Goal: Task Accomplishment & Management: Complete application form

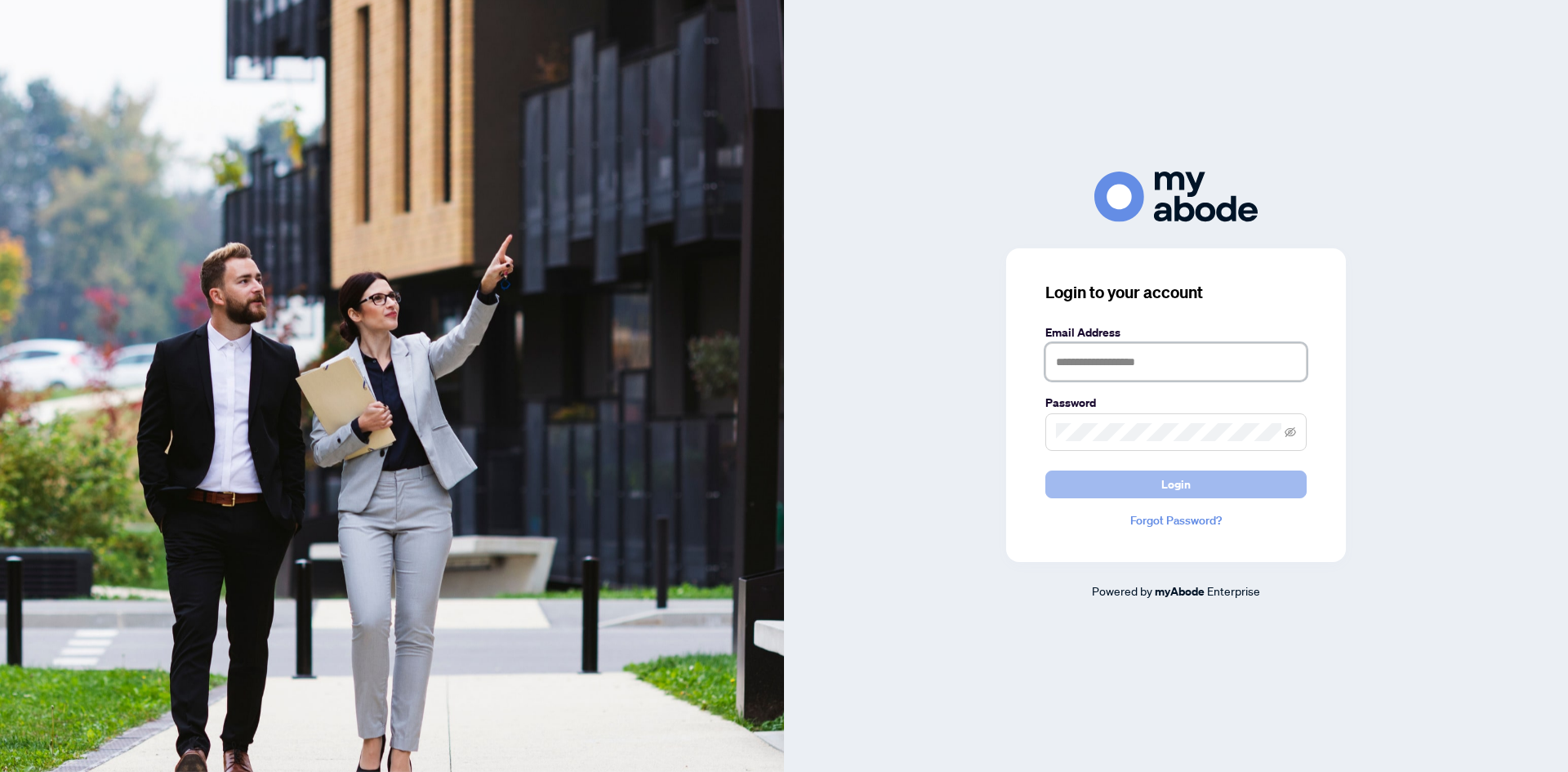
type input "**********"
click at [1184, 474] on span "Login" at bounding box center [1176, 484] width 30 height 26
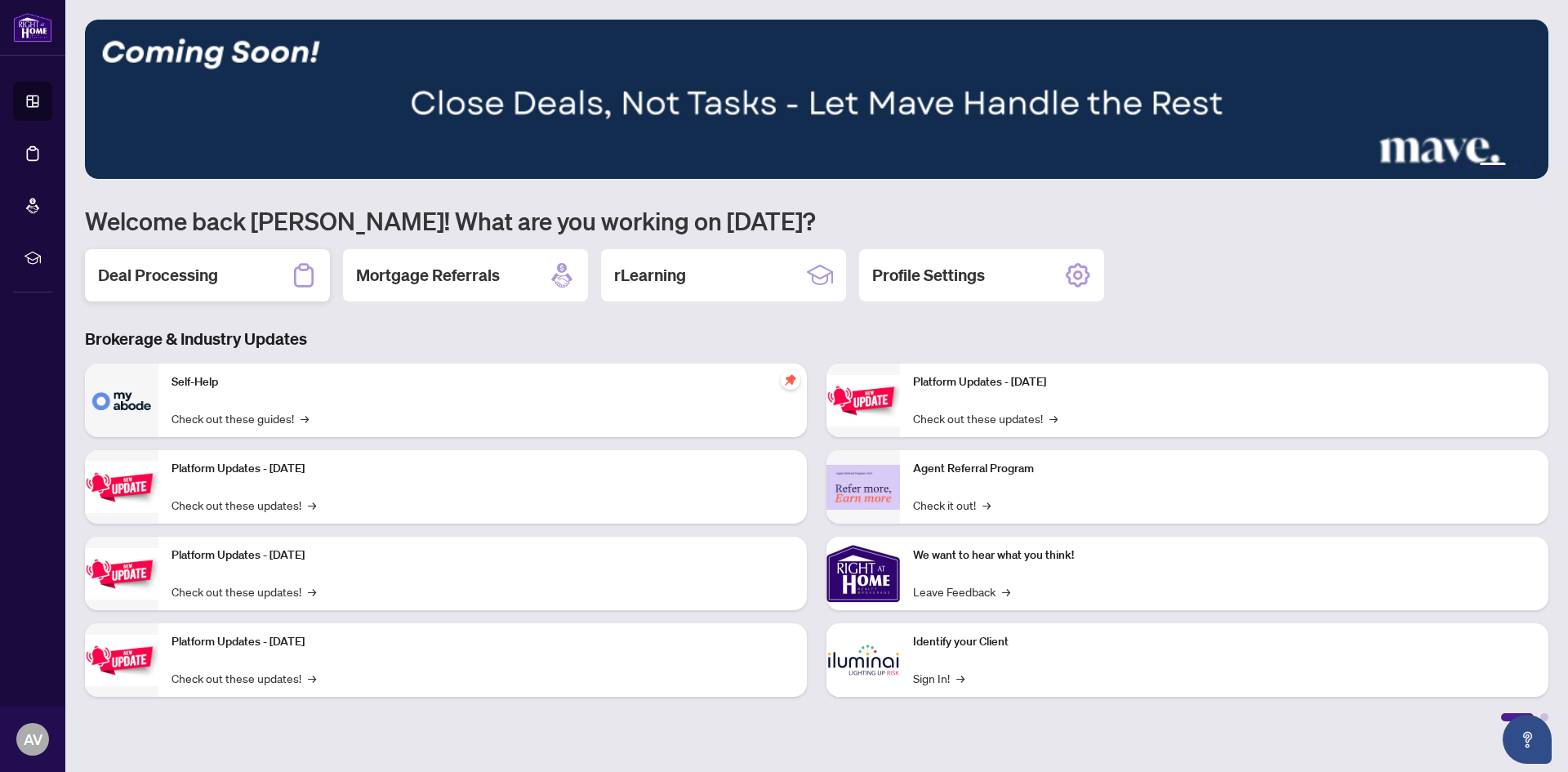
click at [174, 279] on h2 "Deal Processing" at bounding box center [158, 275] width 120 height 23
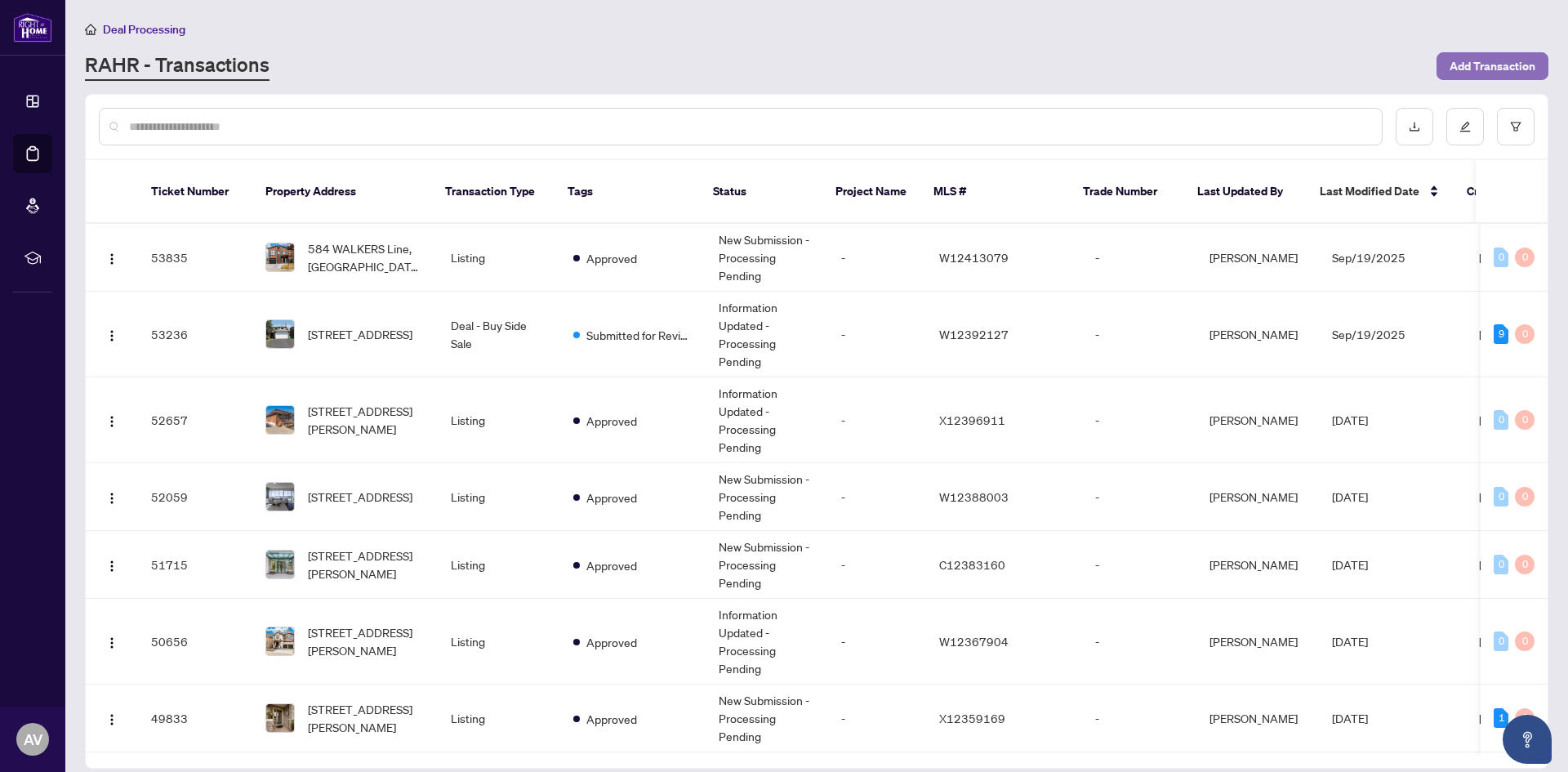
click at [1455, 69] on span "Add Transaction" at bounding box center [1491, 66] width 86 height 26
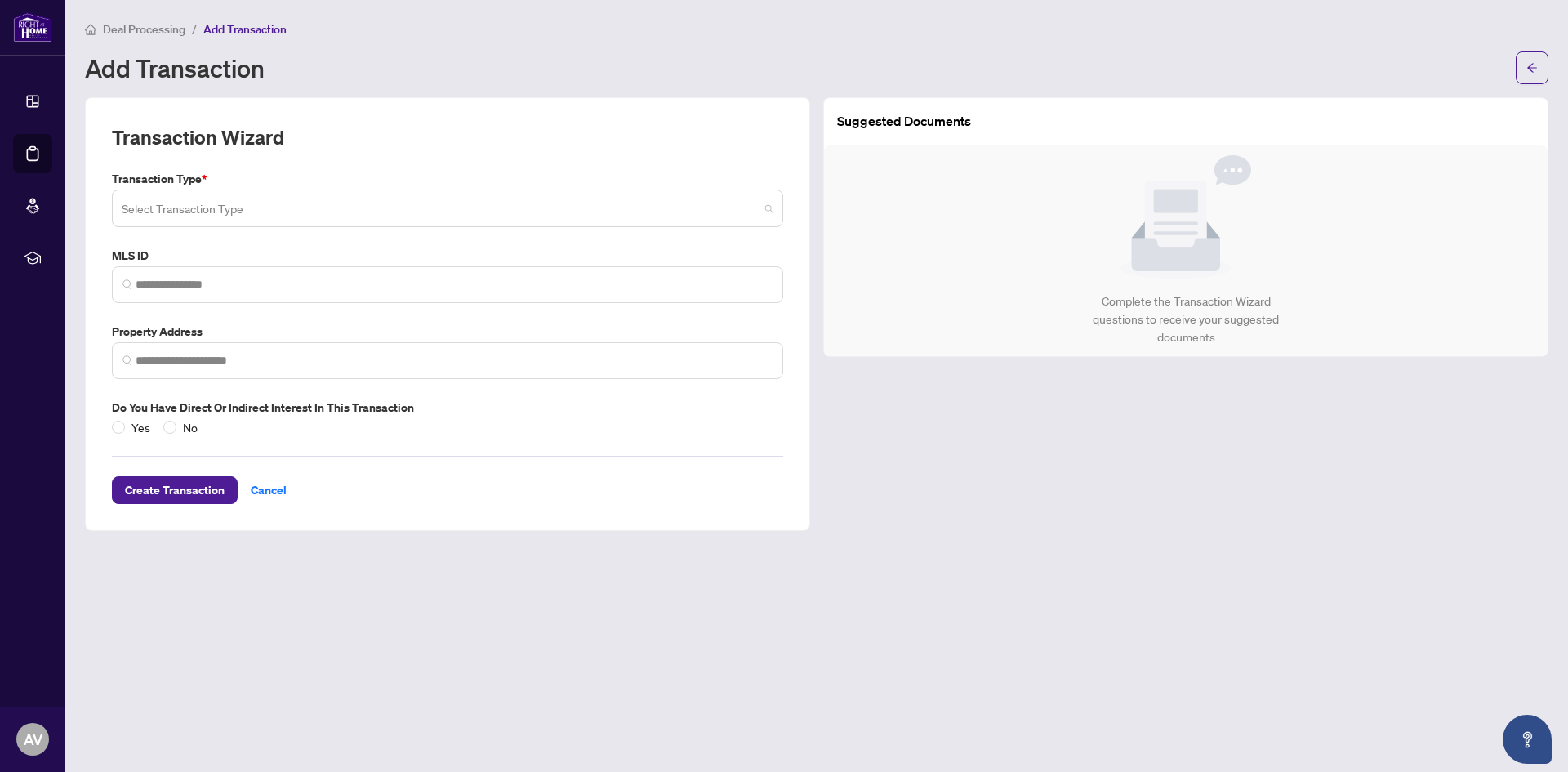
click at [247, 208] on input "search" at bounding box center [440, 210] width 636 height 36
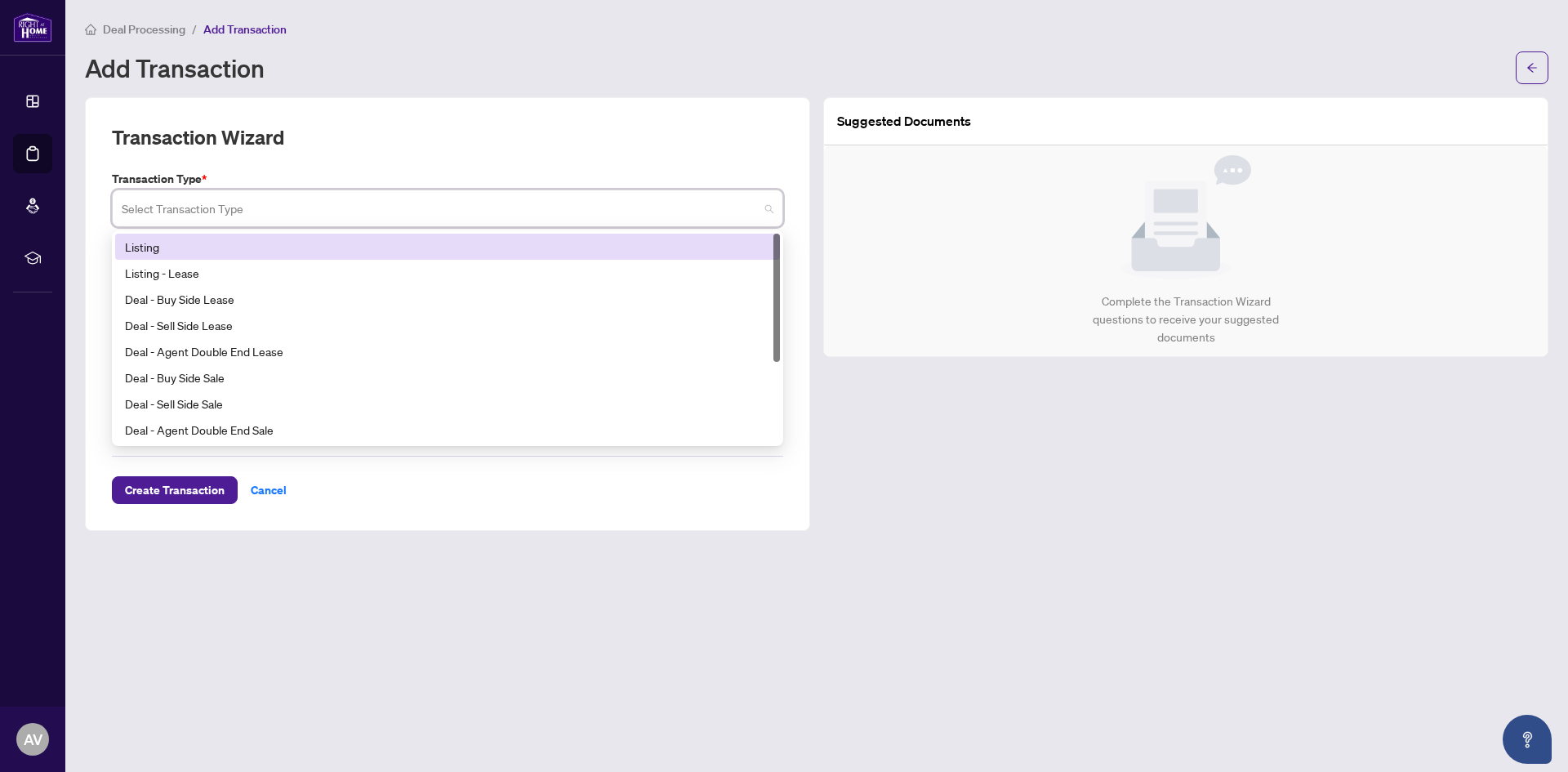
click at [188, 243] on div "Listing" at bounding box center [446, 246] width 645 height 18
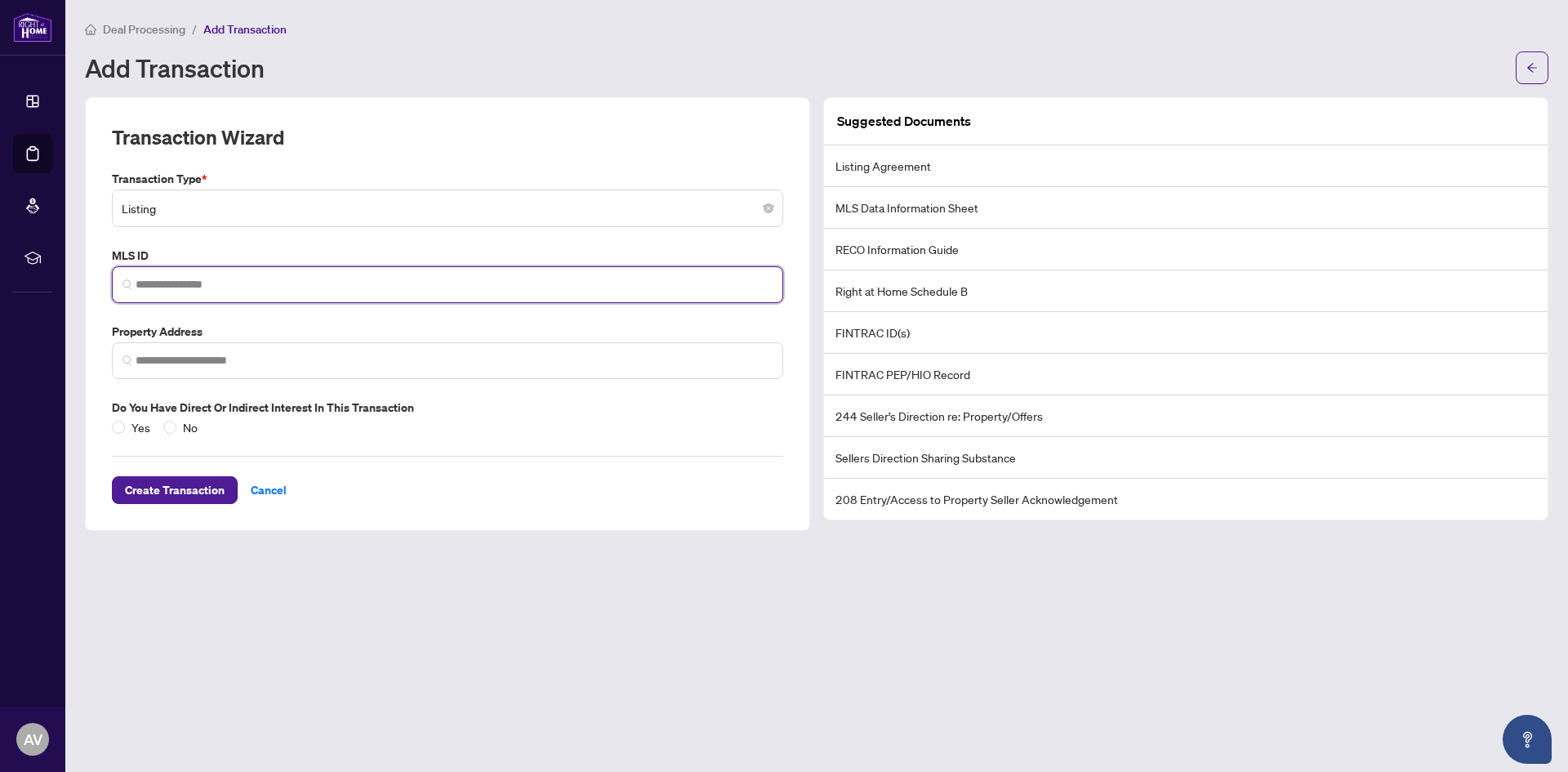
click at [179, 283] on input "search" at bounding box center [454, 284] width 636 height 18
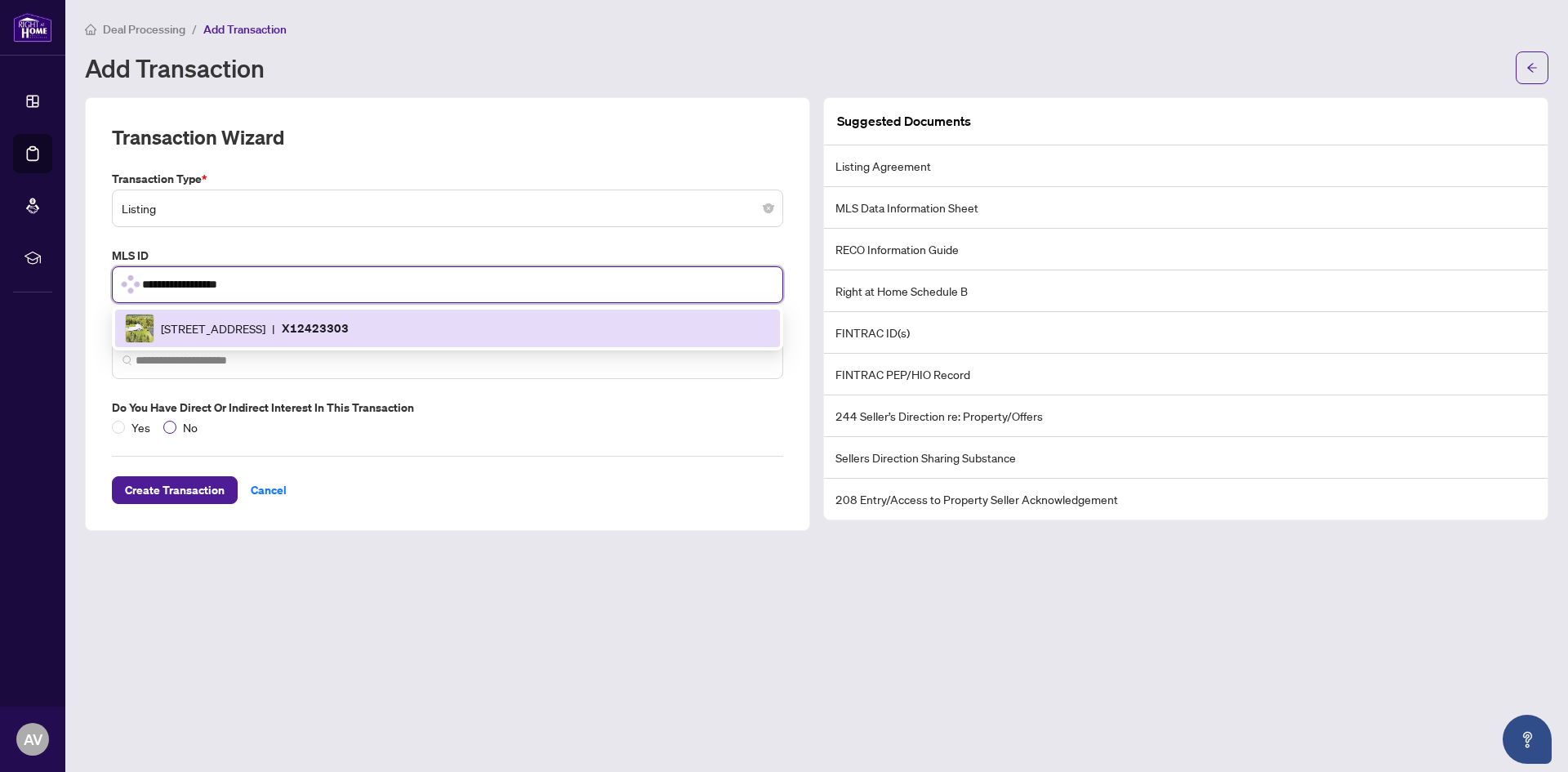
type input "**********"
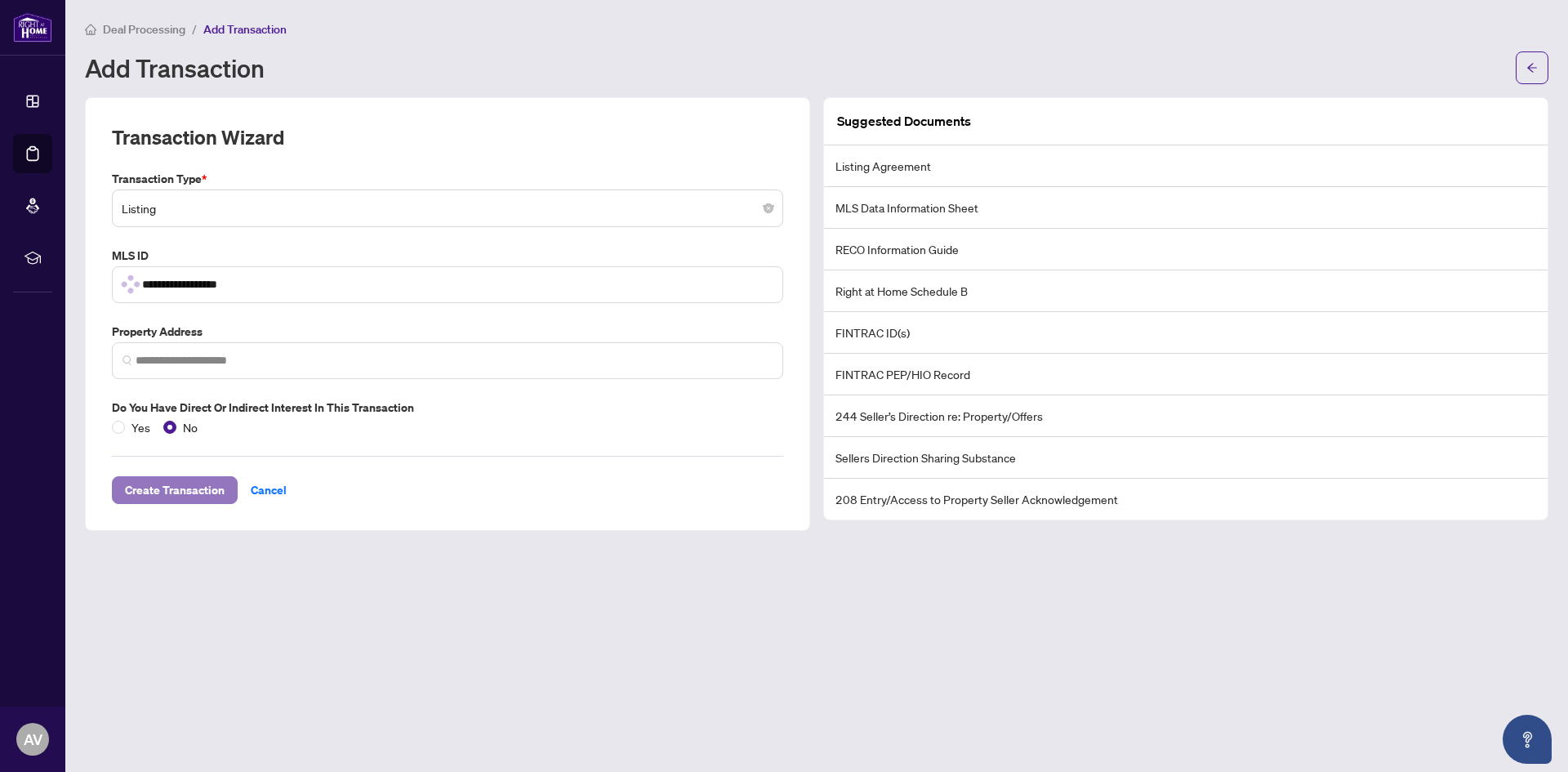
click at [200, 492] on span "Create Transaction" at bounding box center [174, 490] width 100 height 26
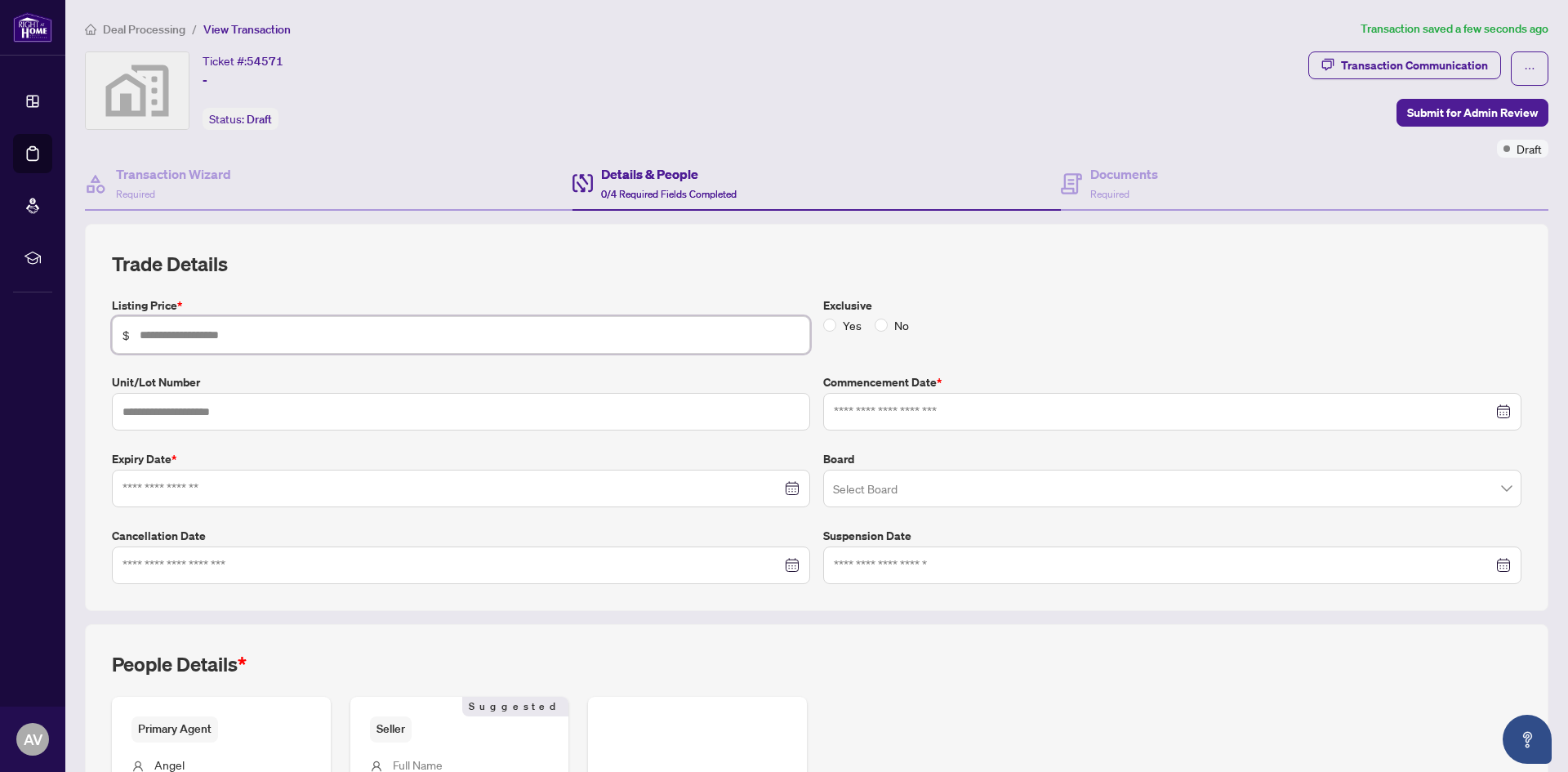
click at [249, 335] on input "text" at bounding box center [469, 334] width 659 height 18
click at [160, 329] on input "*********" at bounding box center [469, 334] width 659 height 18
type input "*********"
click at [883, 417] on input at bounding box center [1163, 410] width 659 height 18
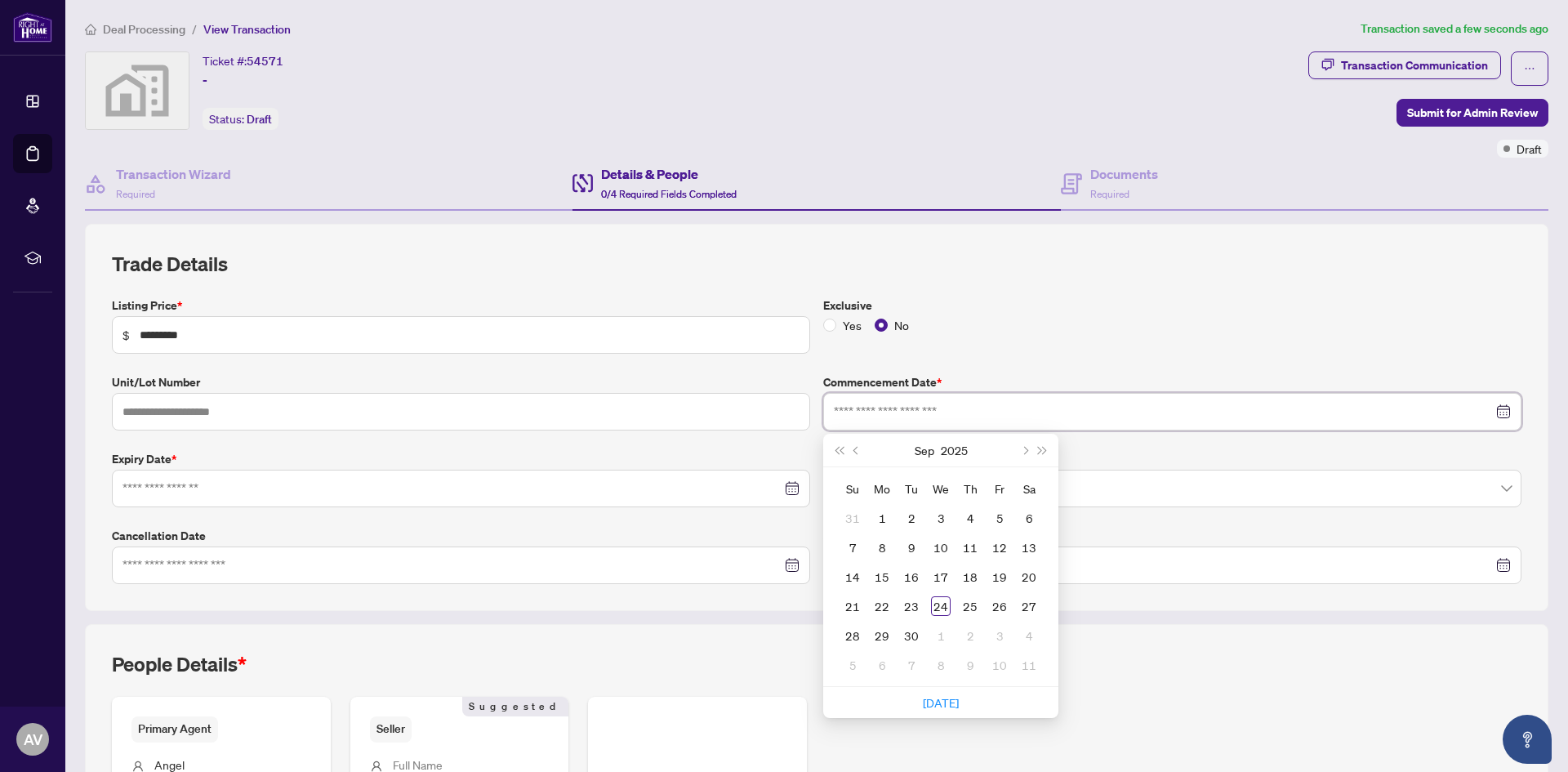
click at [1491, 413] on div at bounding box center [1172, 410] width 677 height 18
type input "**********"
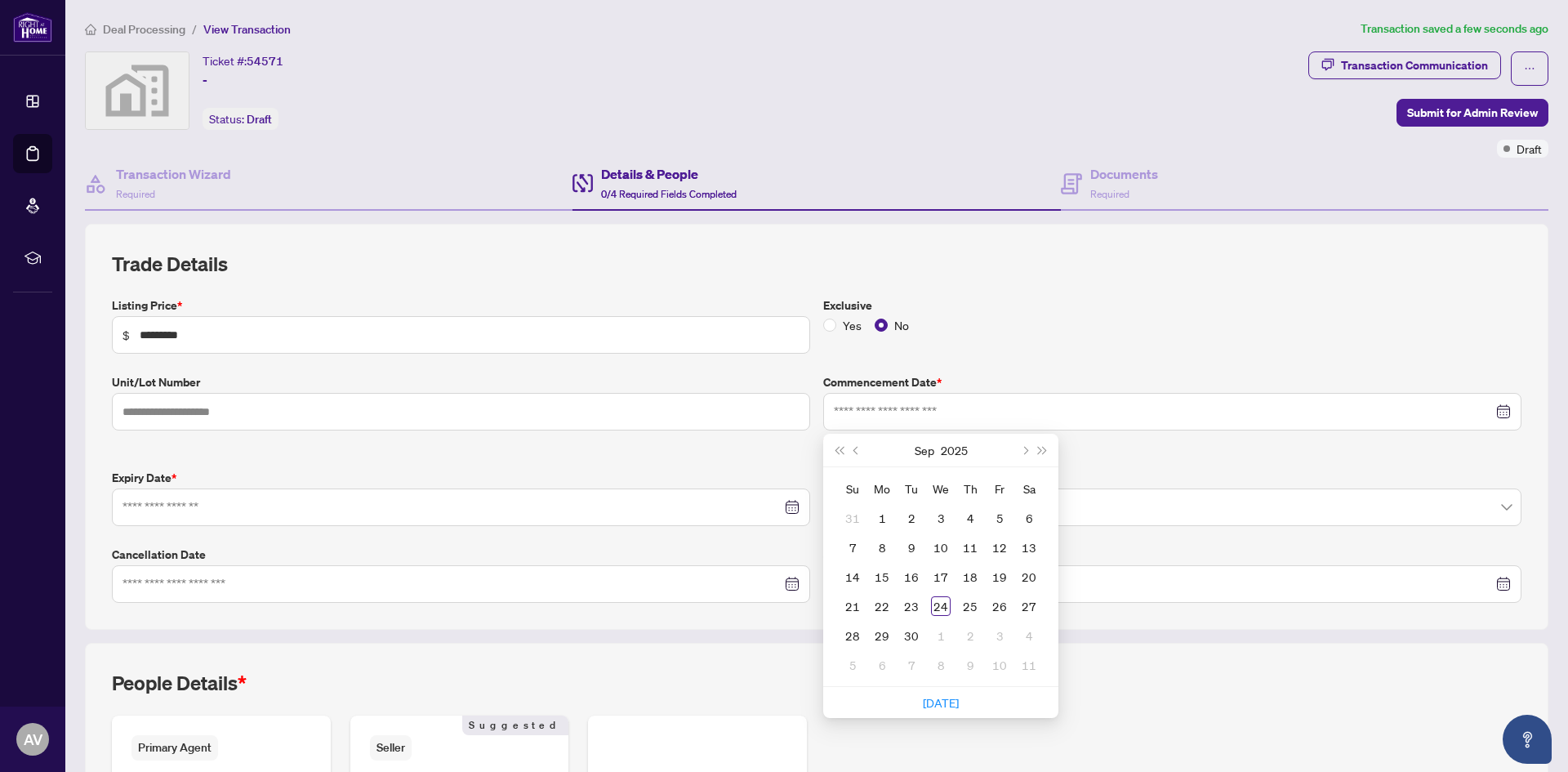
click at [1282, 327] on div "Yes No" at bounding box center [1171, 325] width 698 height 18
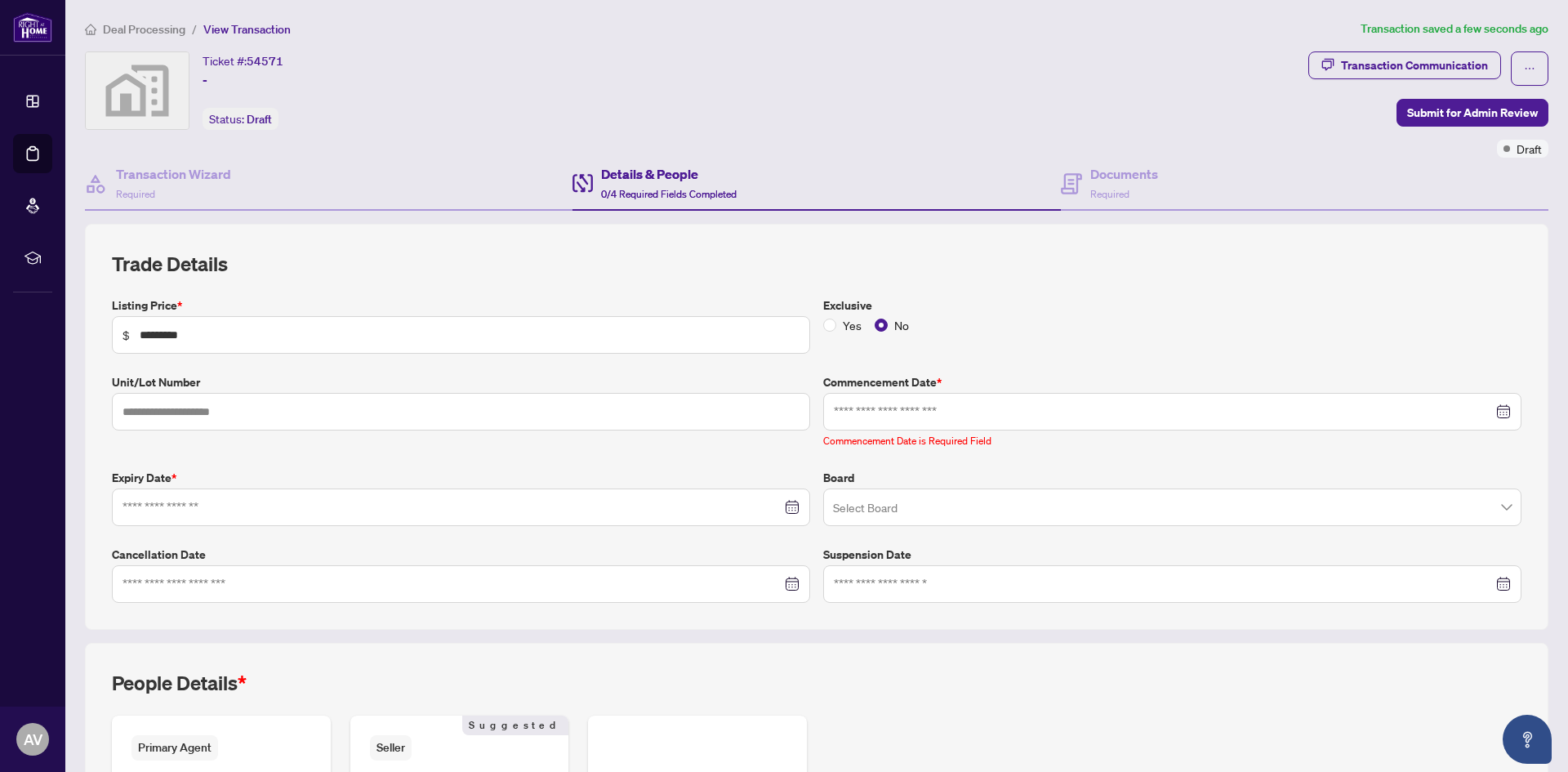
click at [1486, 411] on div at bounding box center [1172, 410] width 677 height 18
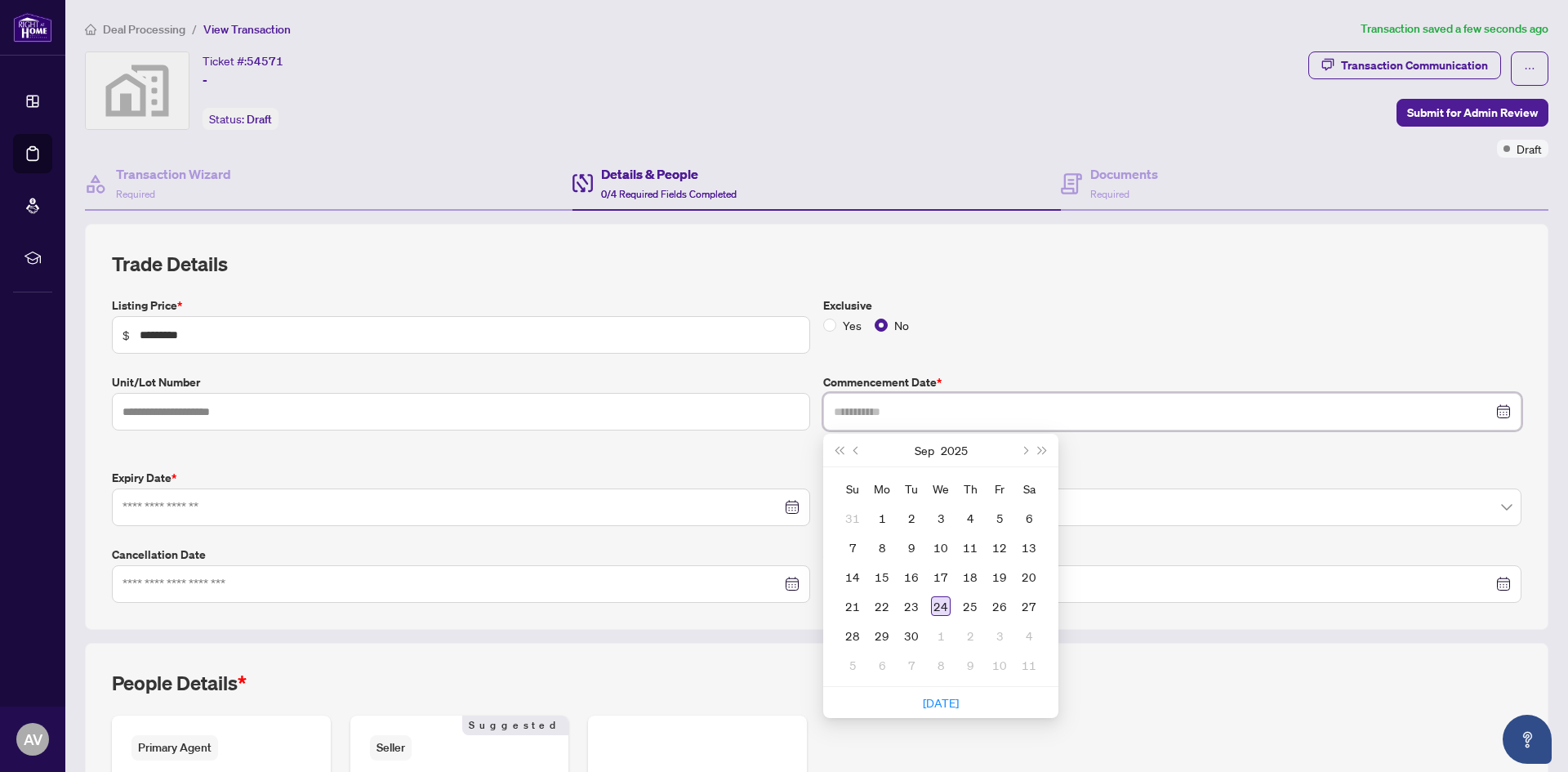
type input "**********"
click at [938, 603] on div "24" at bounding box center [940, 605] width 19 height 19
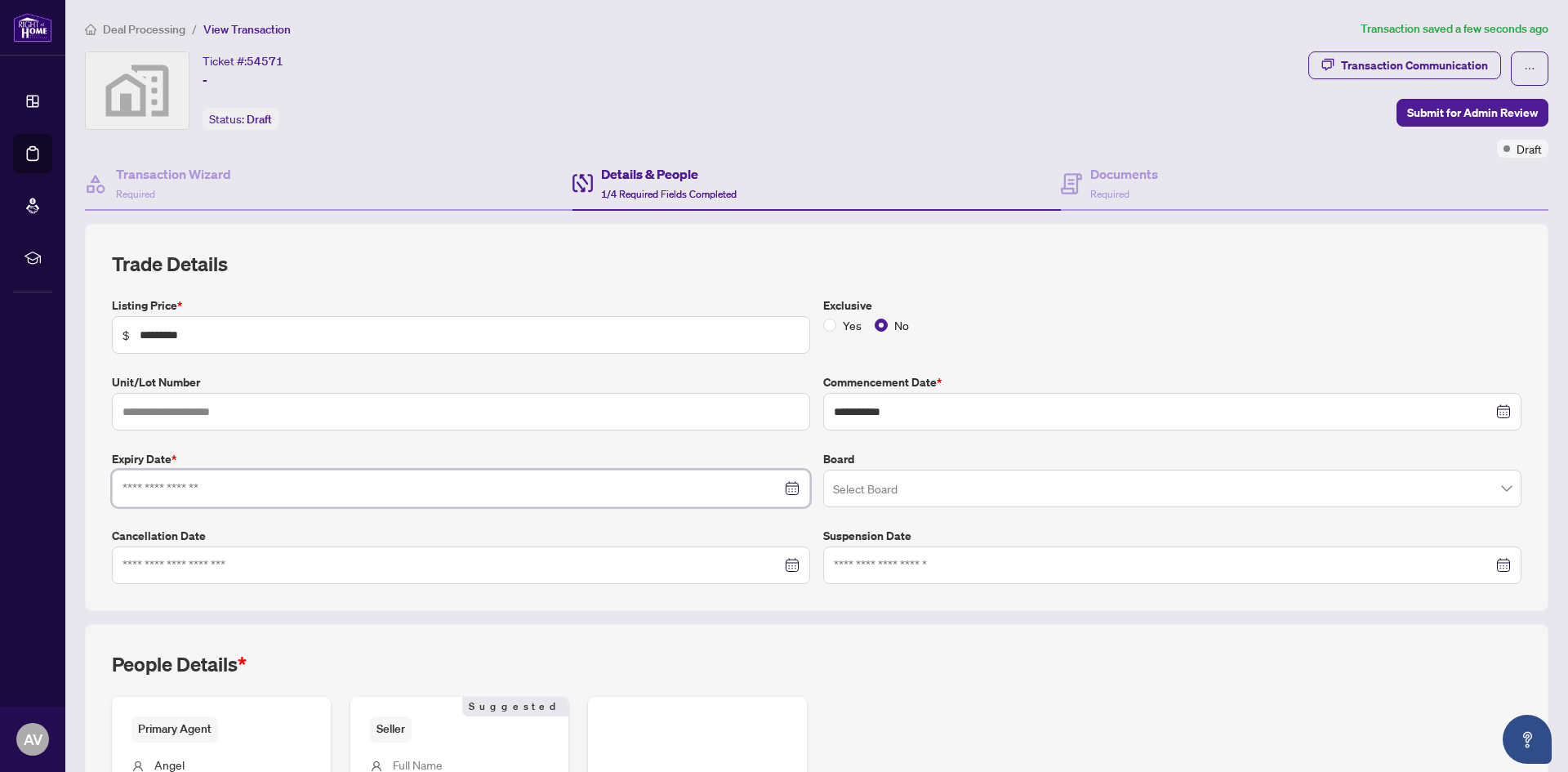
click at [188, 490] on input at bounding box center [452, 488] width 659 height 18
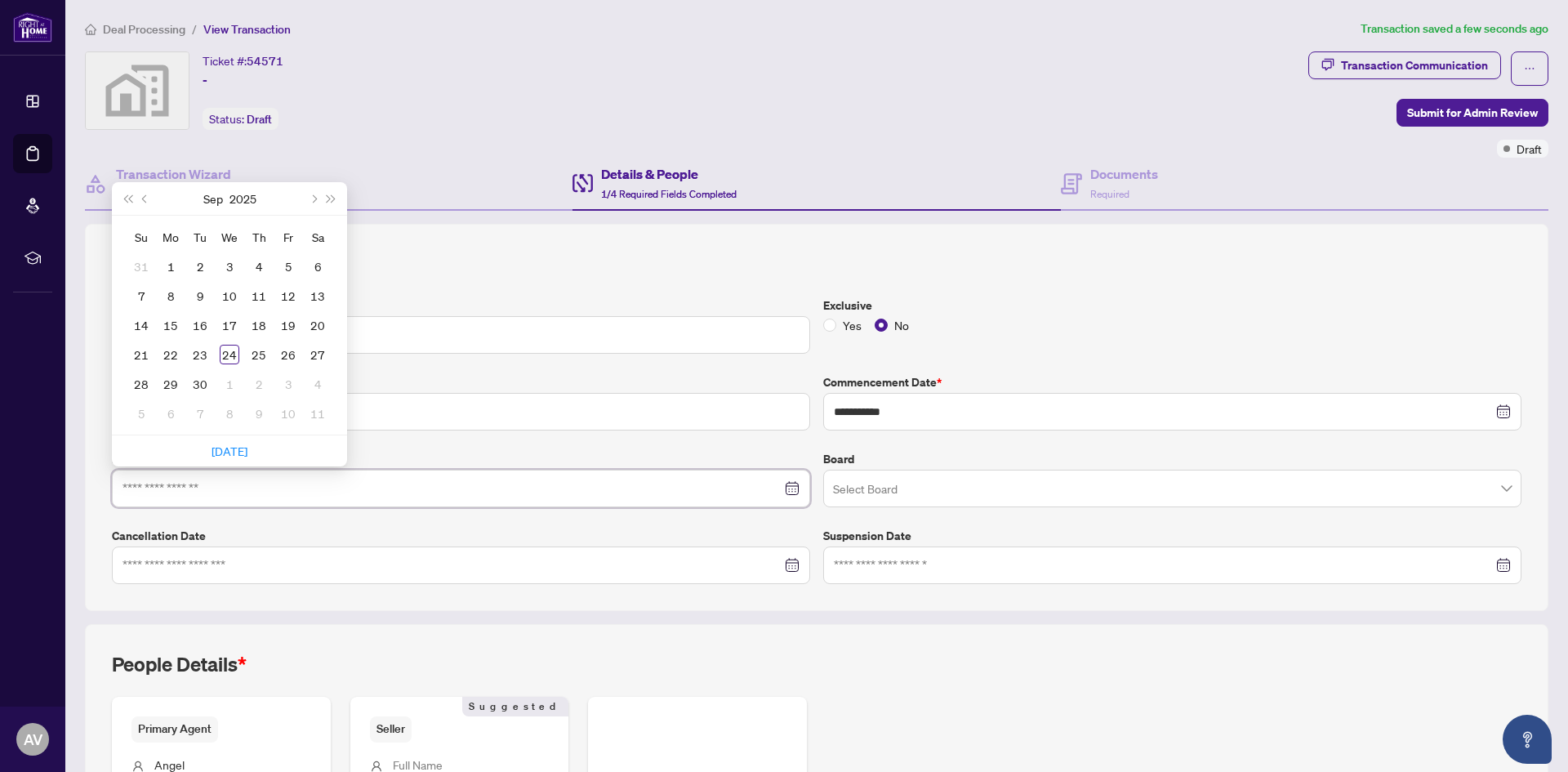
click at [790, 489] on div at bounding box center [461, 488] width 677 height 18
click at [316, 196] on span "Next month (PageDown)" at bounding box center [313, 198] width 8 height 8
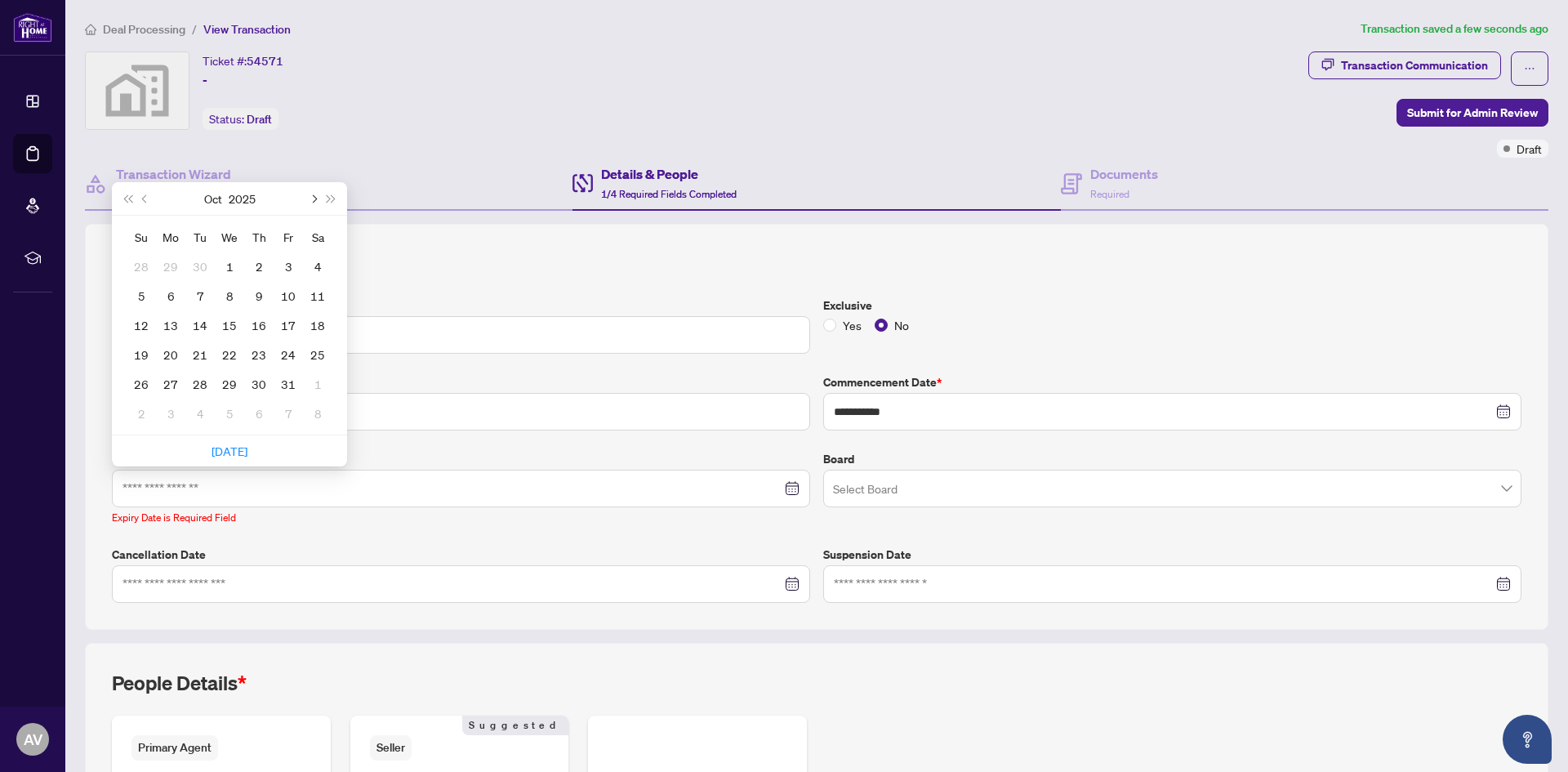
click at [316, 196] on span "Next month (PageDown)" at bounding box center [313, 198] width 8 height 8
type input "**********"
click at [315, 196] on span "Next month (PageDown)" at bounding box center [313, 198] width 8 height 8
type input "**********"
click at [199, 381] on div "30" at bounding box center [199, 383] width 19 height 19
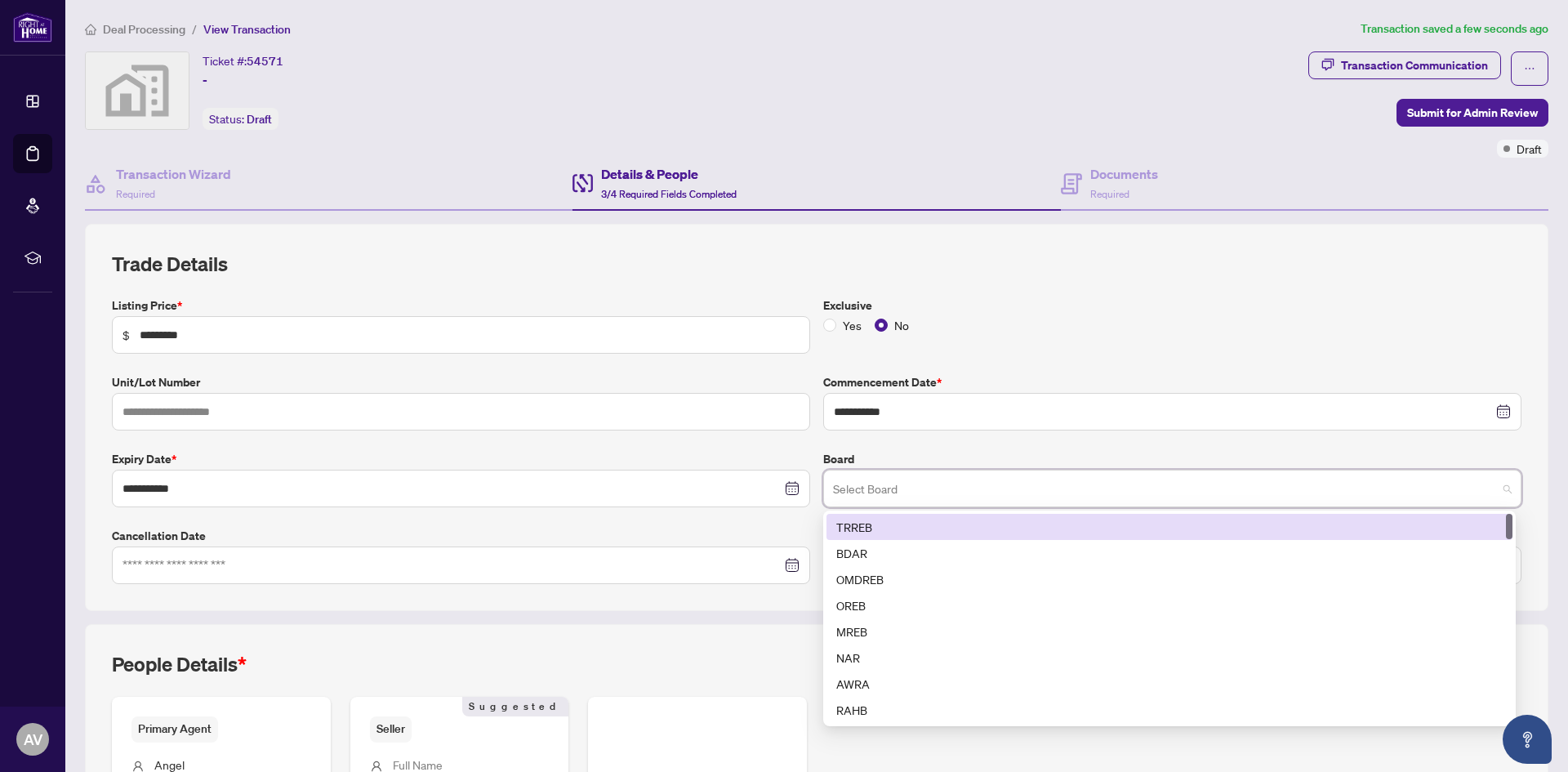
click at [872, 488] on input "search" at bounding box center [1165, 491] width 664 height 36
click at [846, 528] on div "TRREB" at bounding box center [1169, 526] width 666 height 18
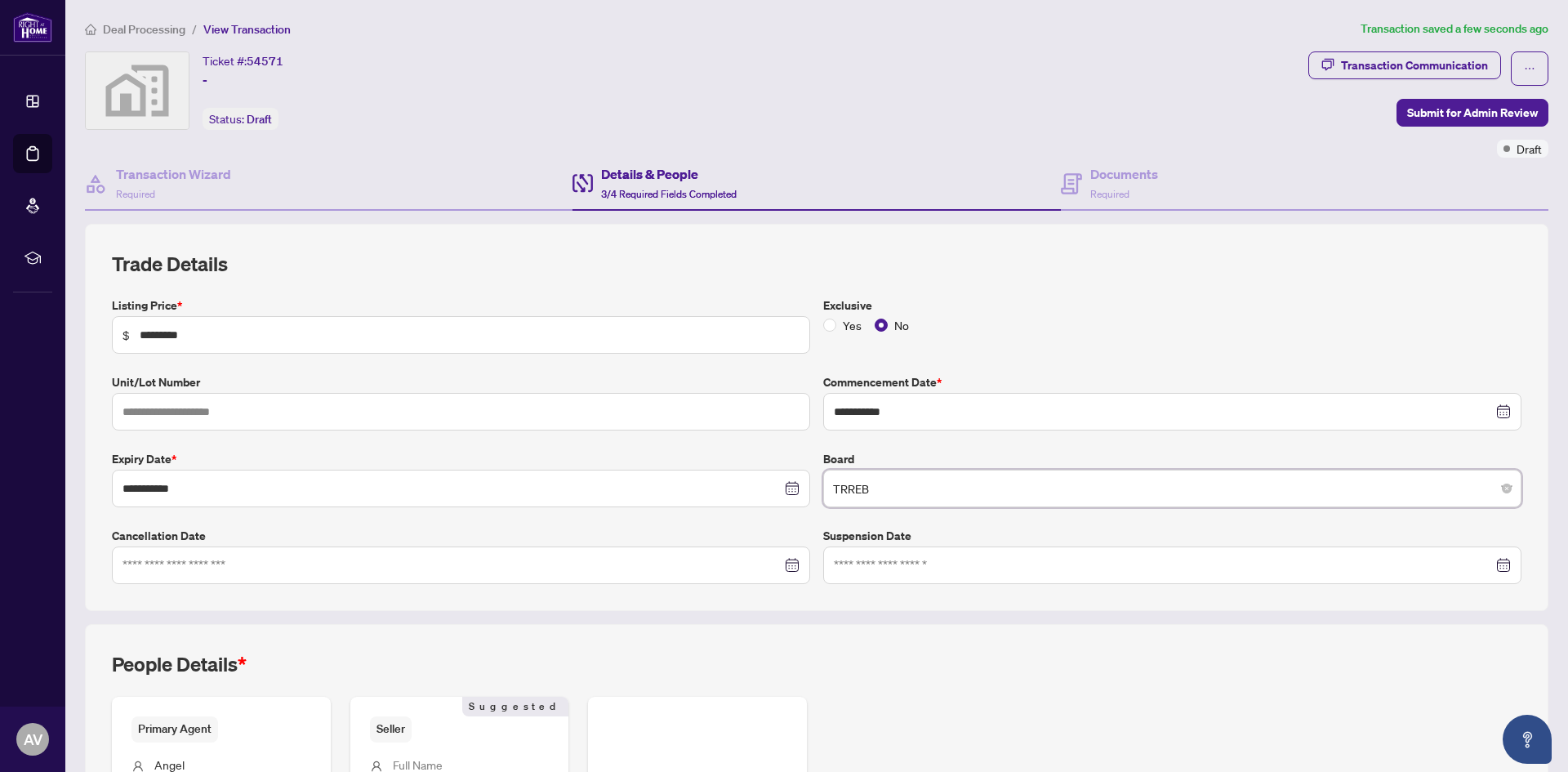
click at [872, 487] on span "TRREB" at bounding box center [1172, 489] width 679 height 31
click at [1040, 344] on div "Exclusive Yes No" at bounding box center [1171, 325] width 711 height 57
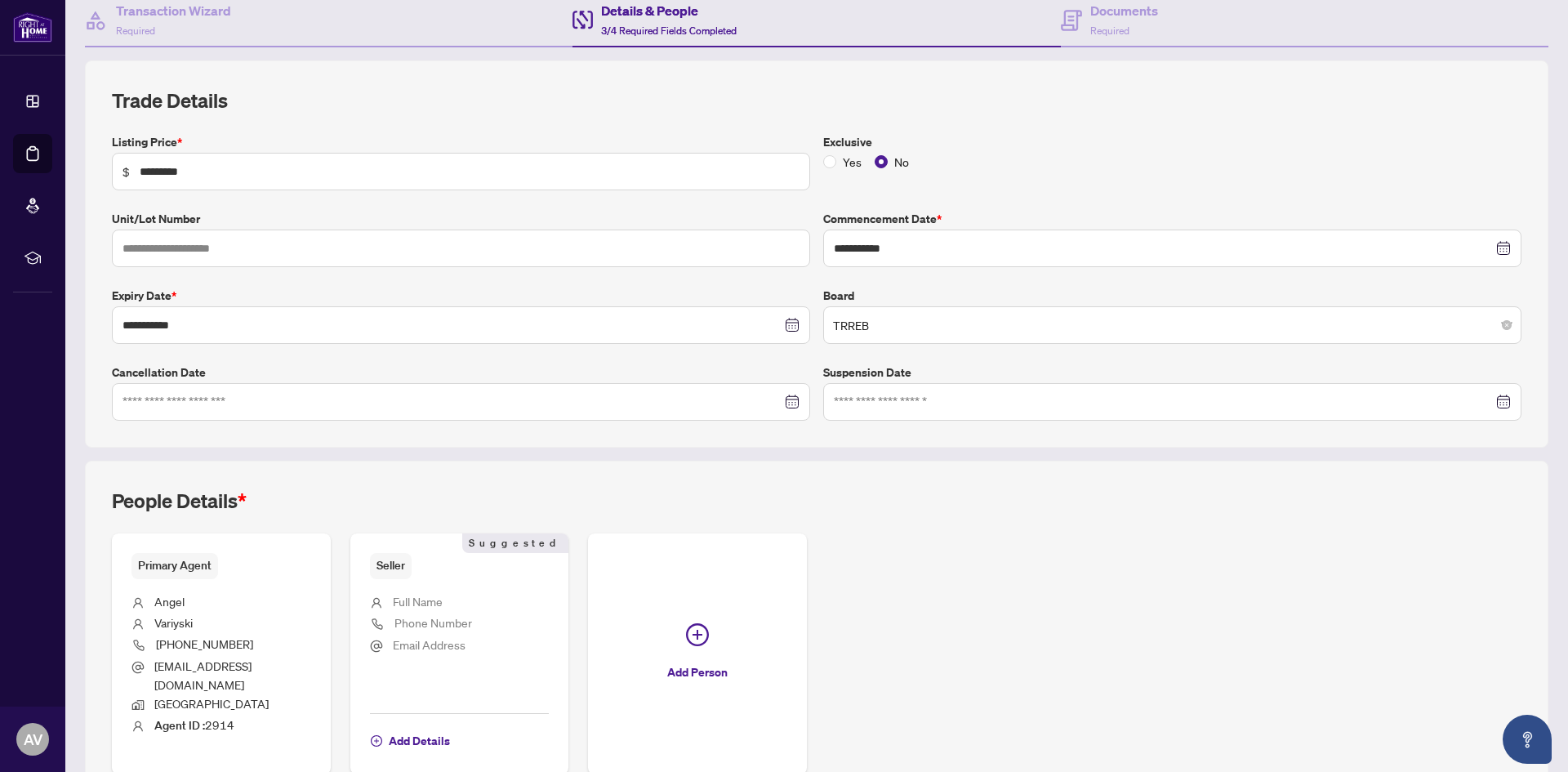
scroll to position [236, 0]
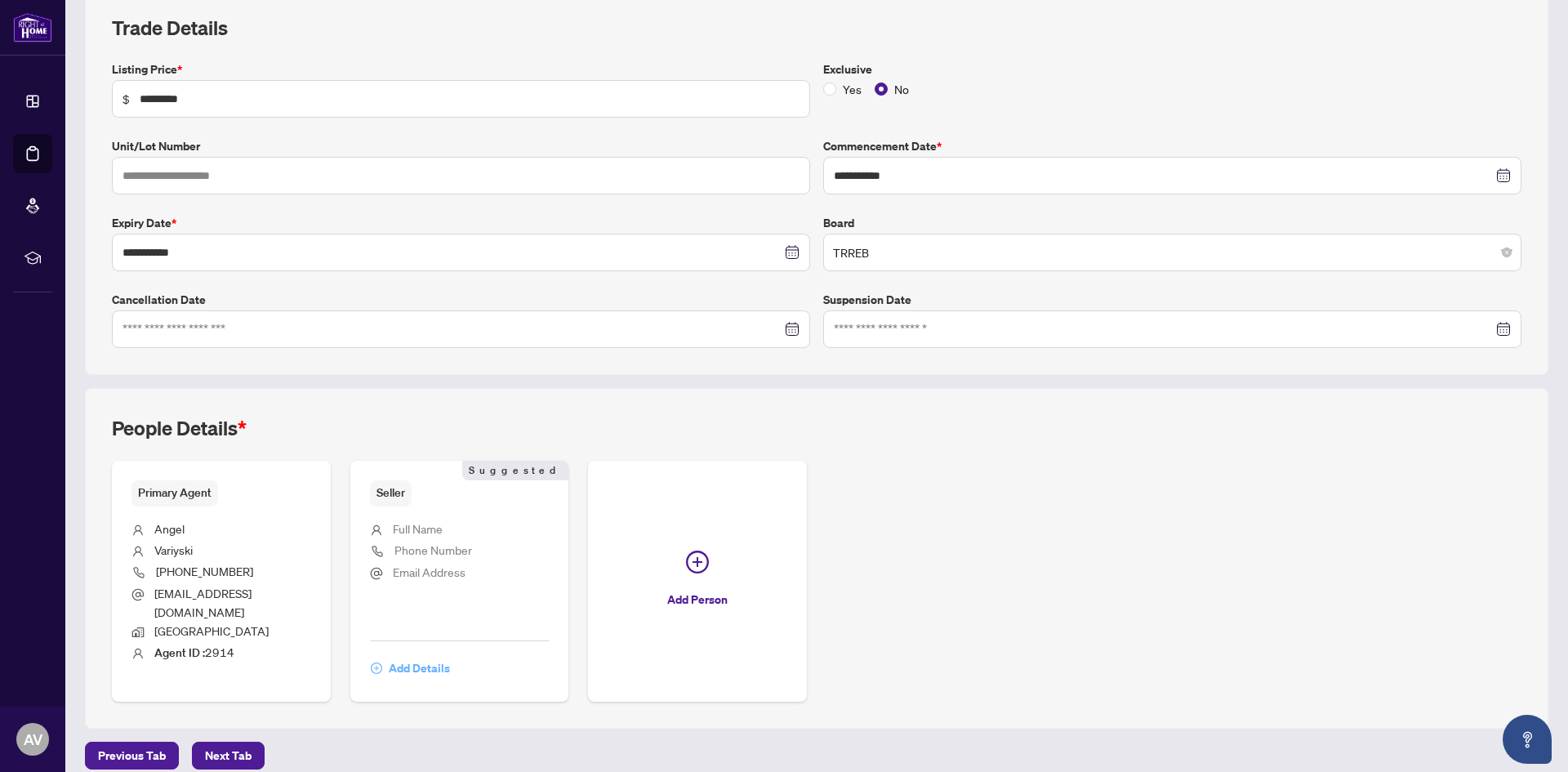
click at [410, 655] on span "Add Details" at bounding box center [419, 668] width 61 height 26
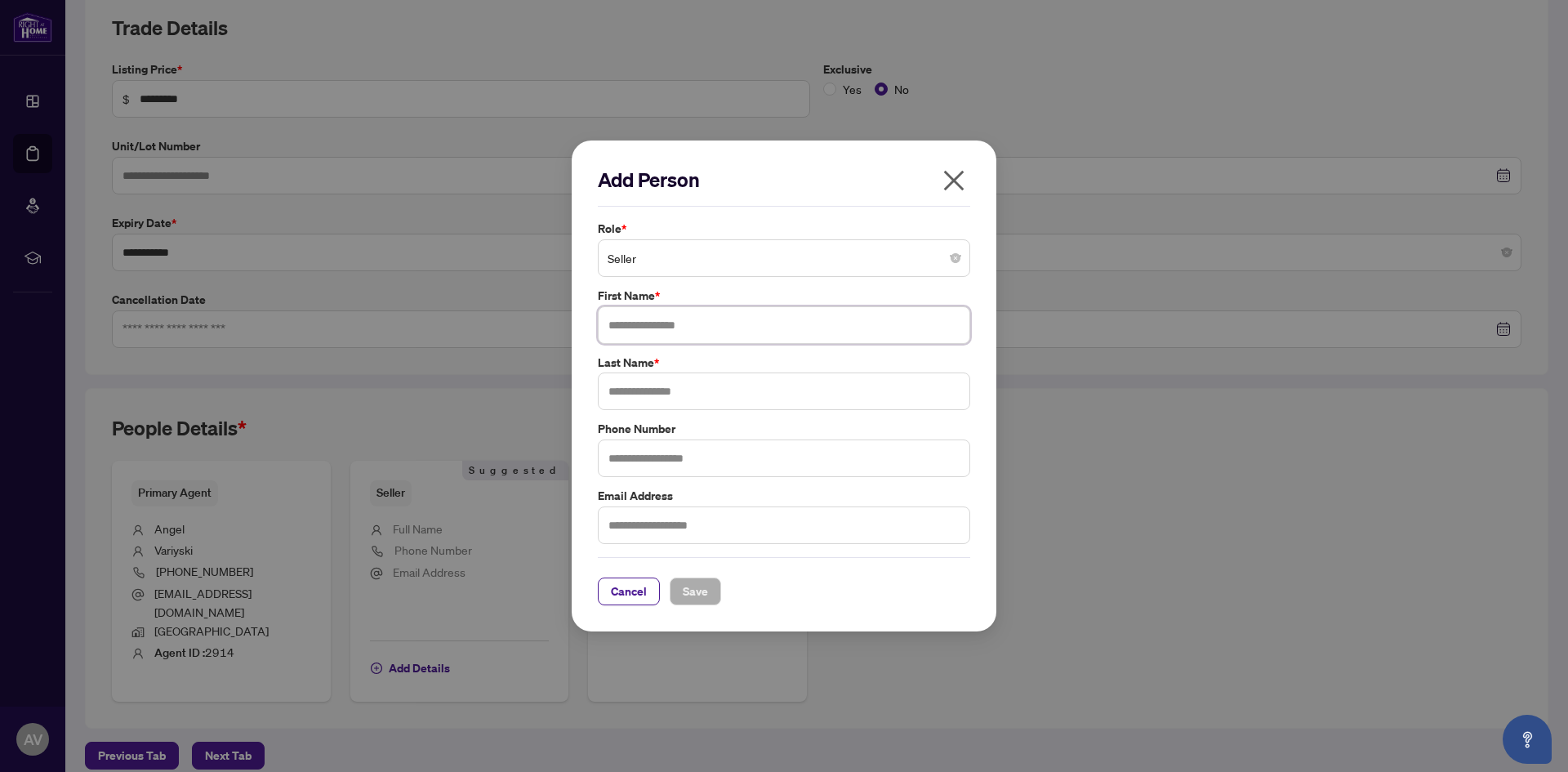
click at [661, 326] on input "text" at bounding box center [784, 325] width 373 height 38
type input "******"
click at [652, 395] on input "text" at bounding box center [784, 391] width 373 height 38
type input "********"
click at [647, 456] on input "text" at bounding box center [784, 457] width 373 height 38
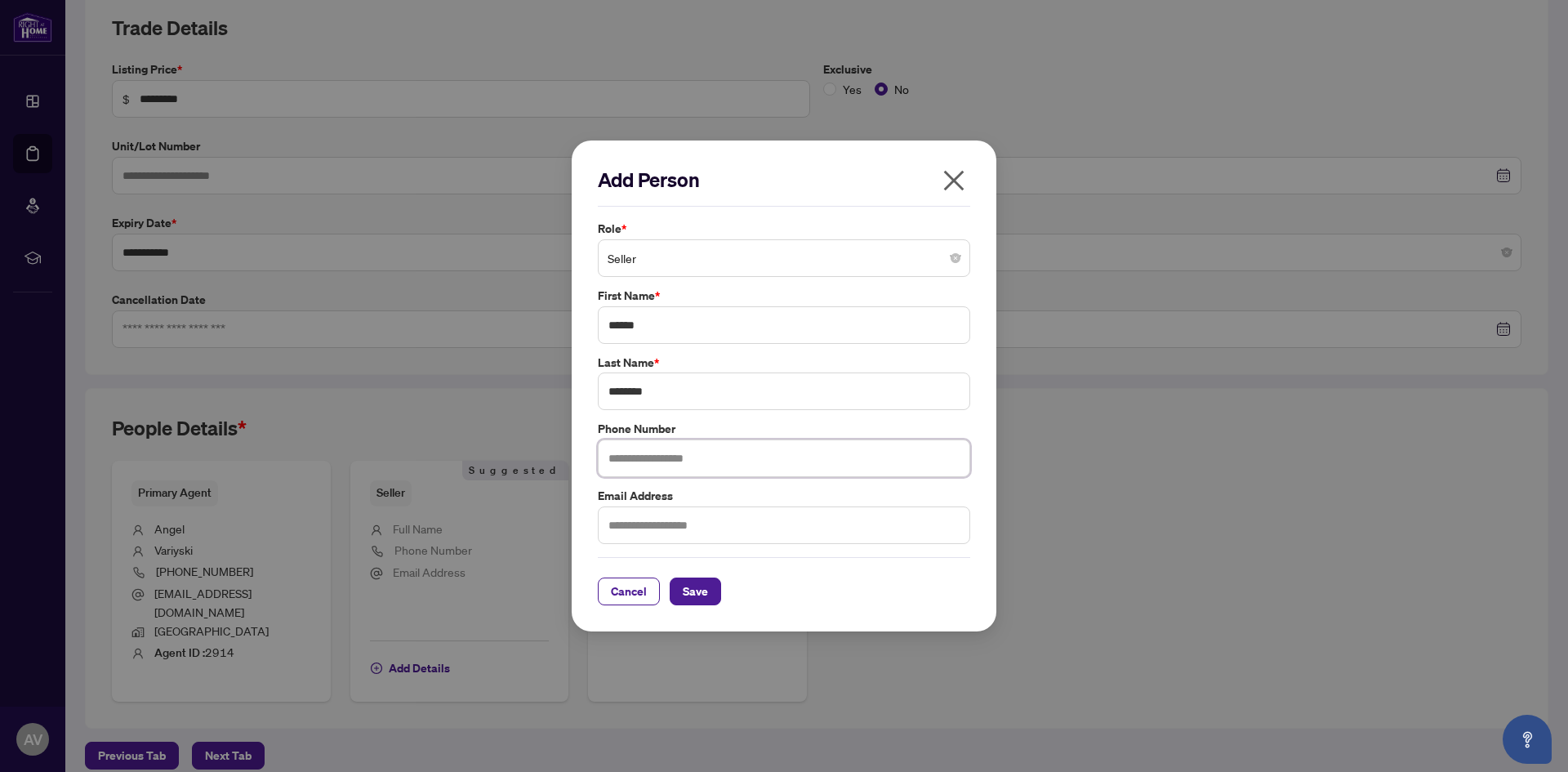
click at [637, 455] on input "text" at bounding box center [784, 457] width 373 height 38
click at [623, 529] on input "text" at bounding box center [784, 525] width 373 height 38
paste input "**********"
type input "**********"
click at [701, 597] on span "Save" at bounding box center [695, 591] width 25 height 26
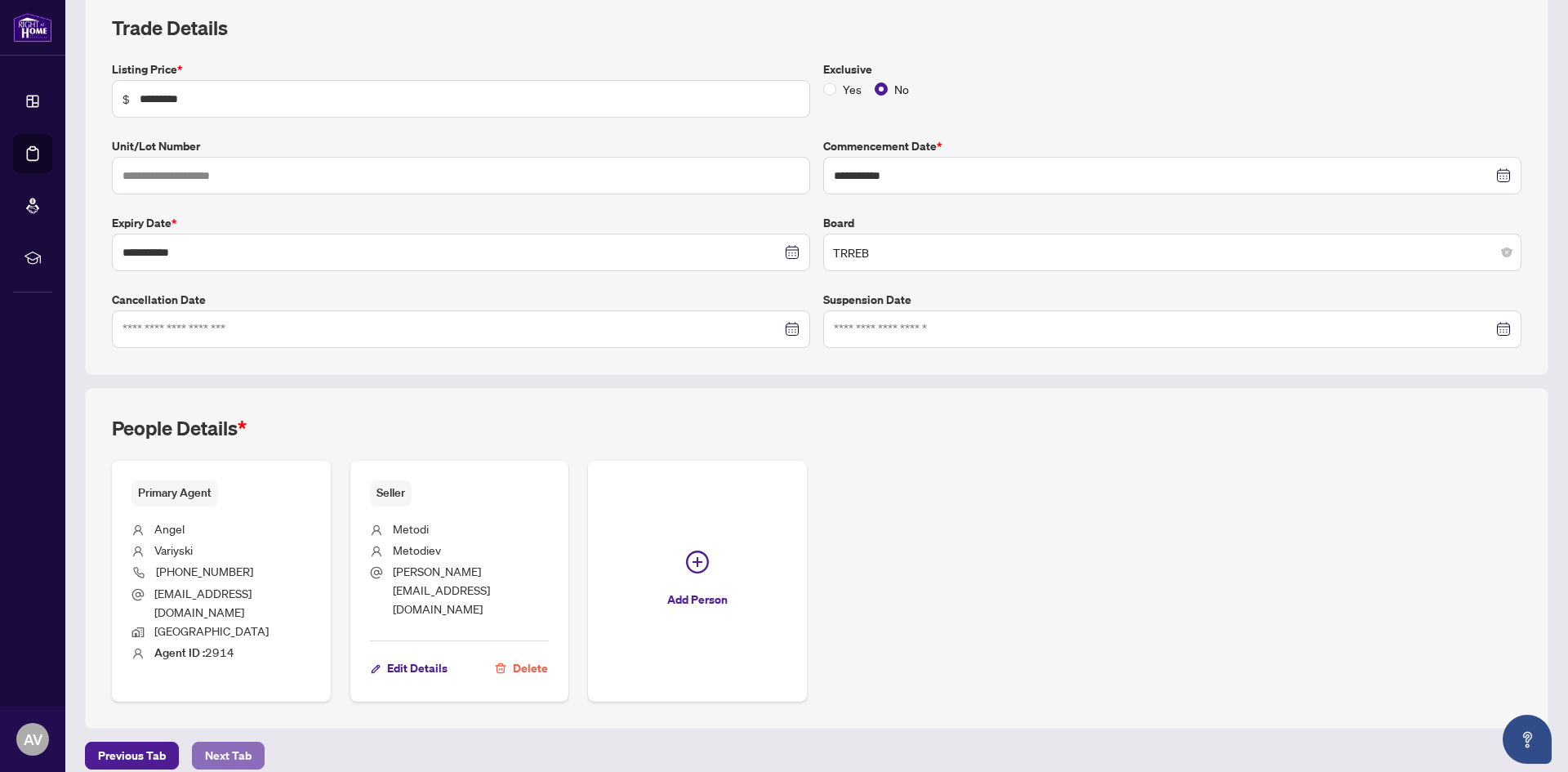
click at [217, 742] on span "Next Tab" at bounding box center [228, 755] width 46 height 26
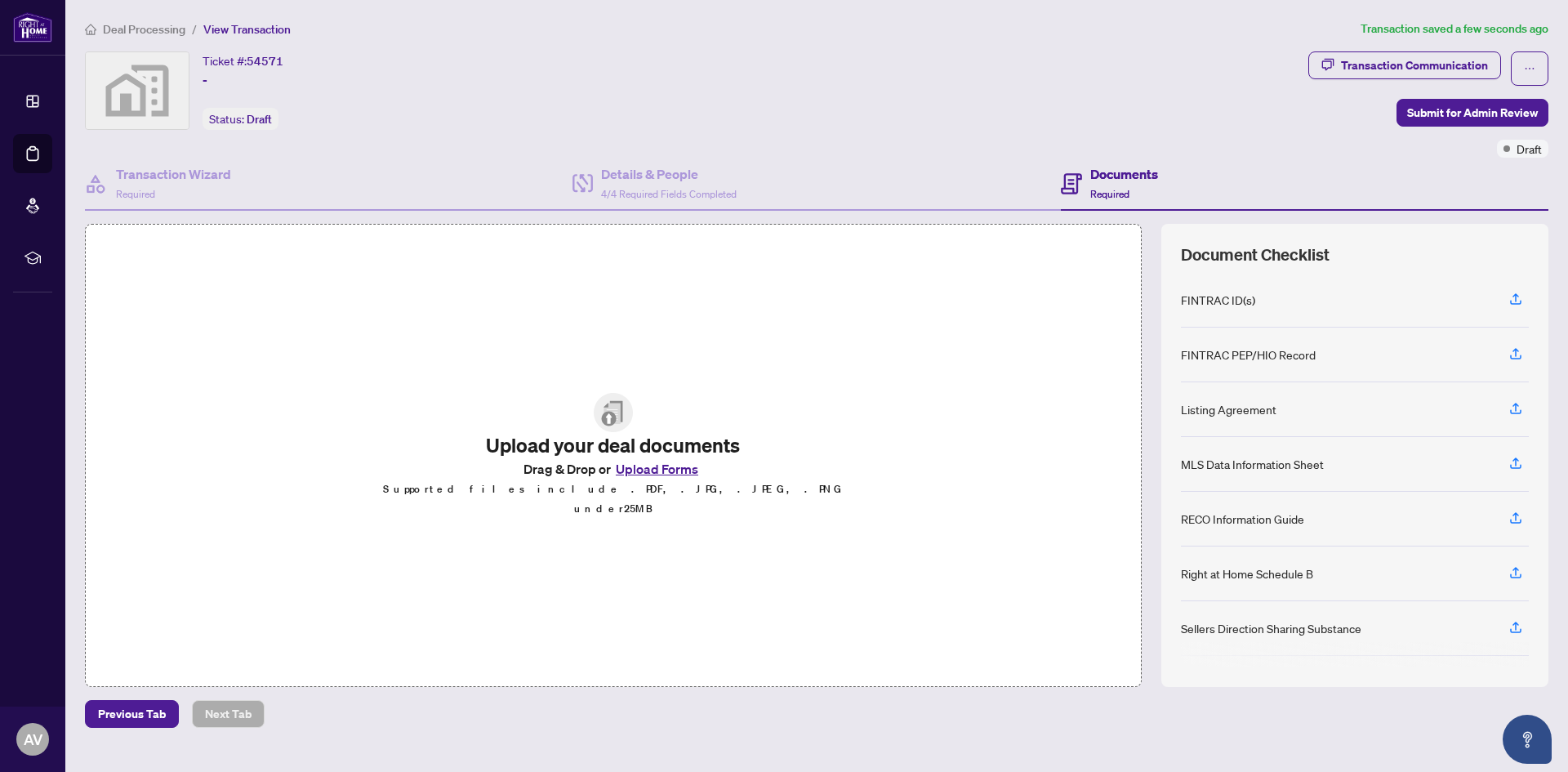
click at [662, 475] on button "Upload Forms" at bounding box center [657, 469] width 92 height 21
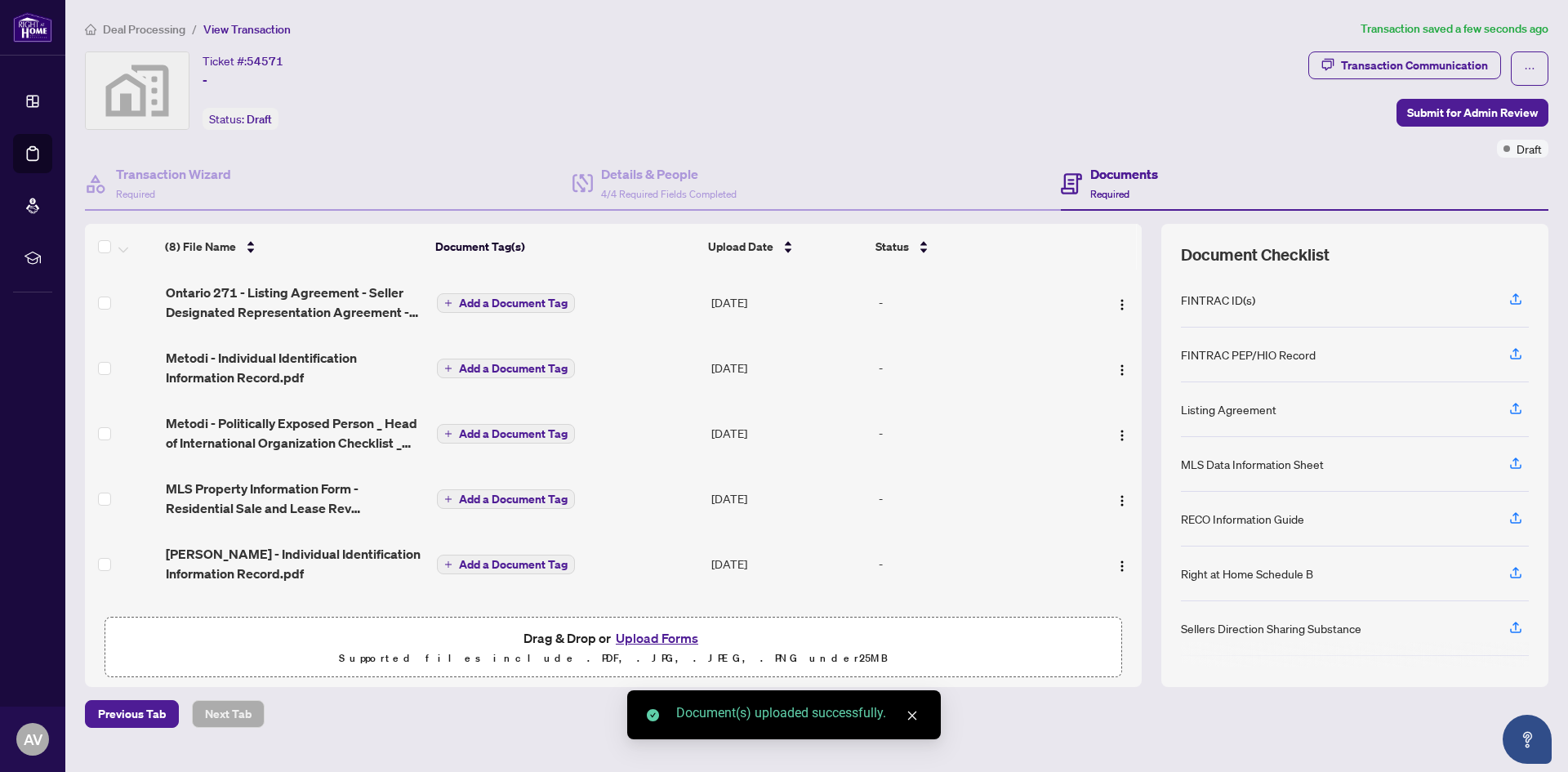
click at [508, 307] on span "Add a Document Tag" at bounding box center [513, 303] width 109 height 11
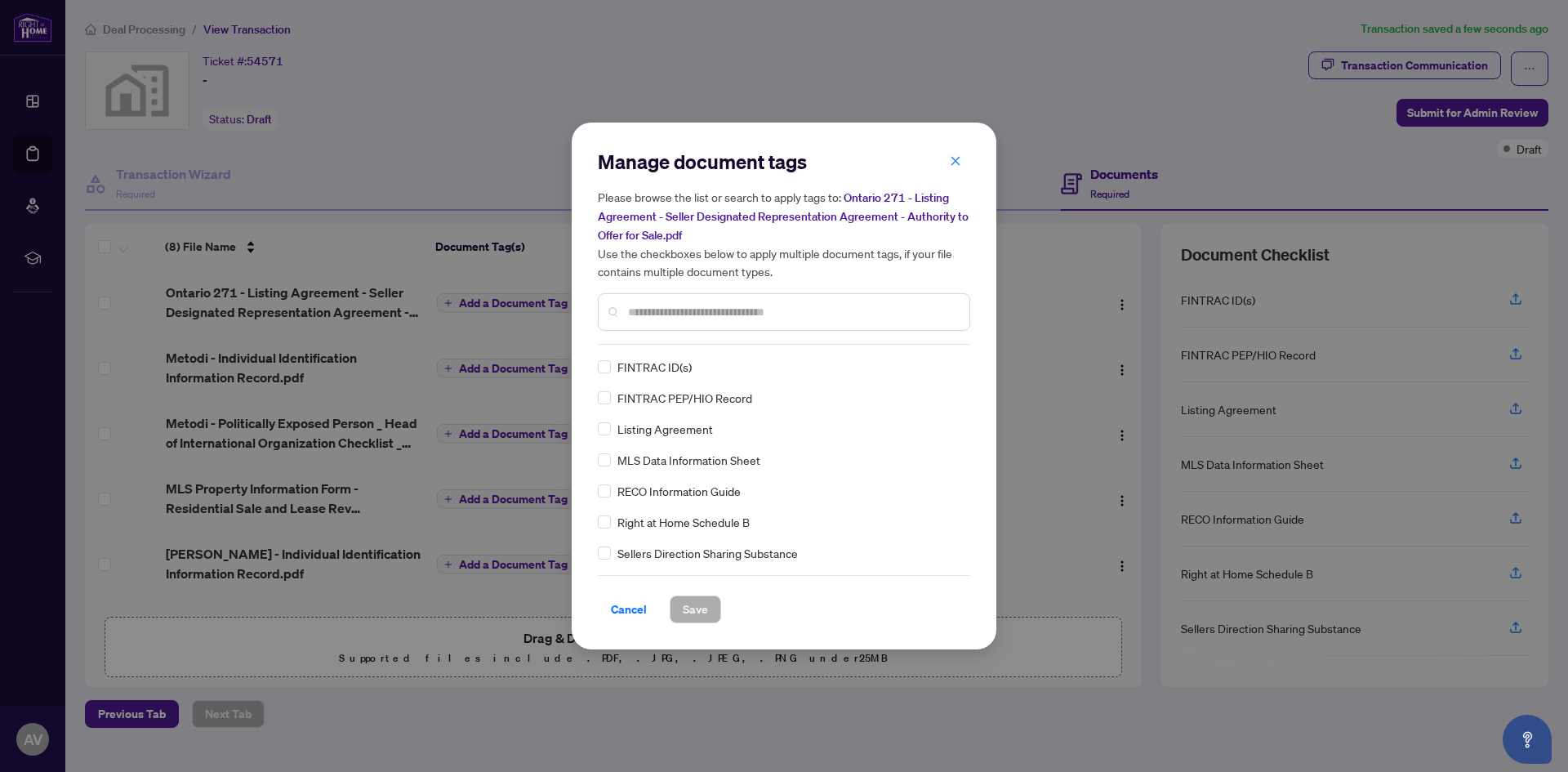
click at [655, 344] on div "Manage document tags Please browse the list or search to apply tags to: Ontario…" at bounding box center [784, 386] width 373 height 474
click at [652, 316] on input "text" at bounding box center [792, 311] width 328 height 18
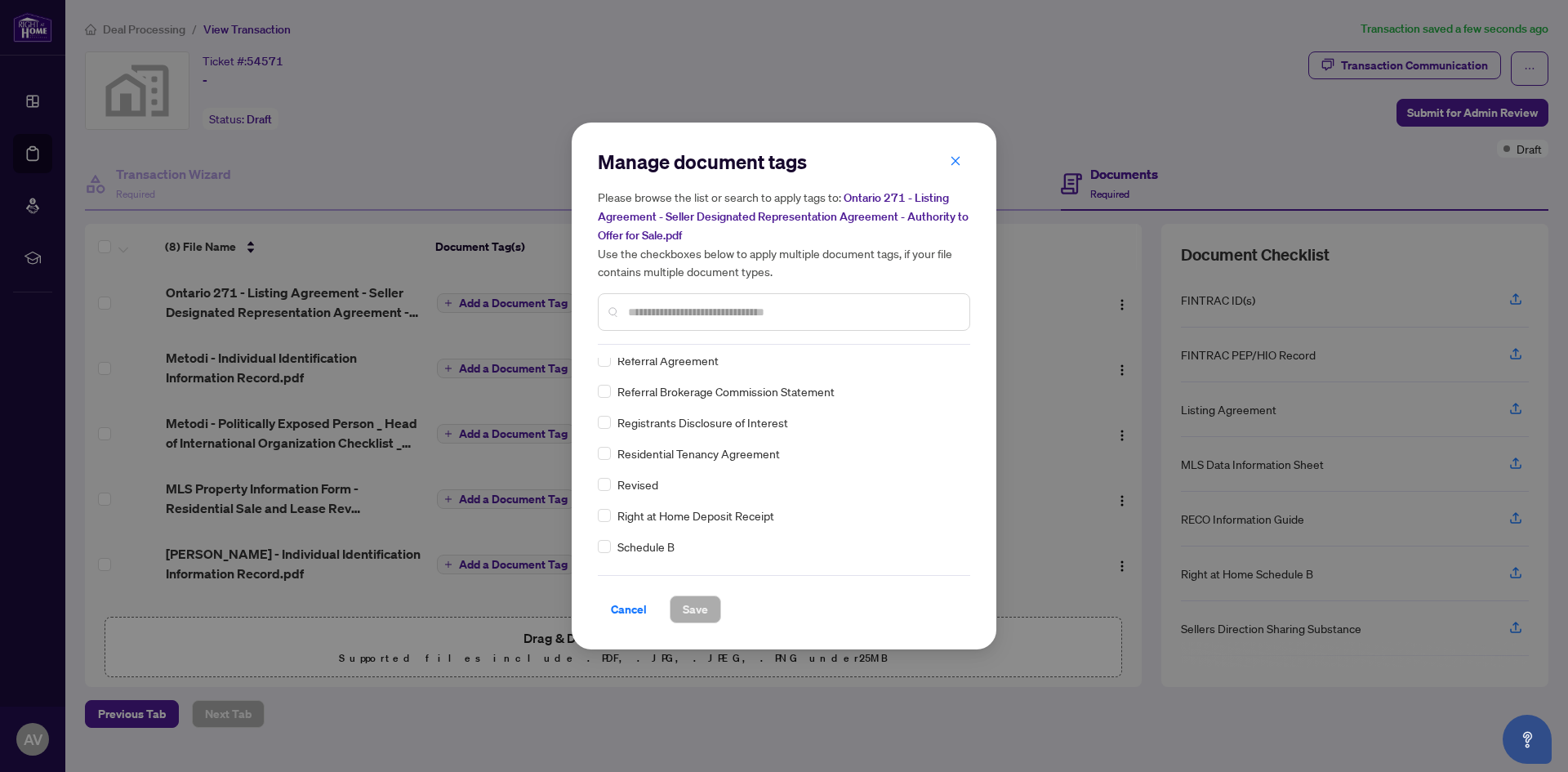
scroll to position [3184, 0]
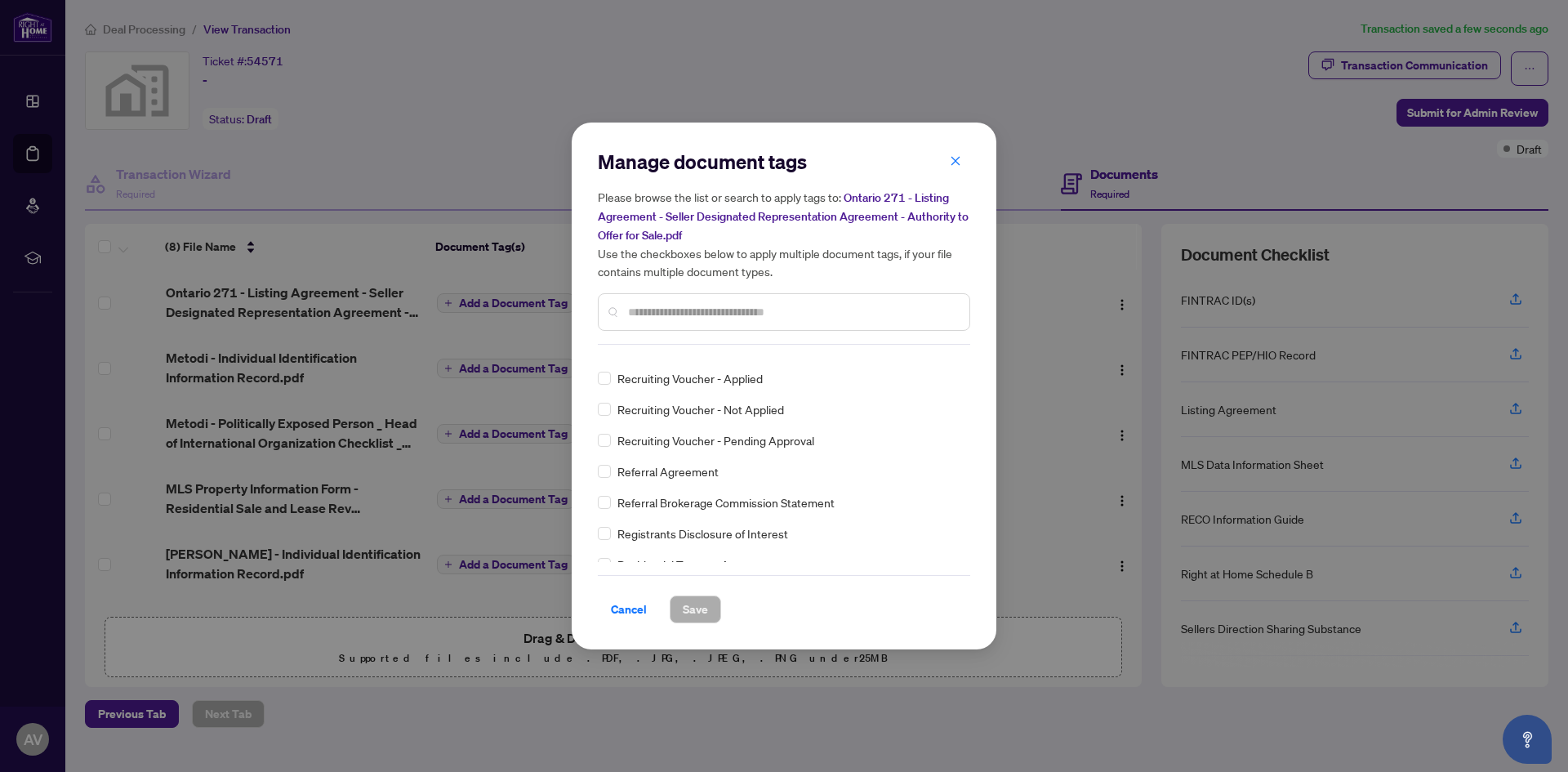
click at [658, 303] on input "text" at bounding box center [792, 311] width 328 height 18
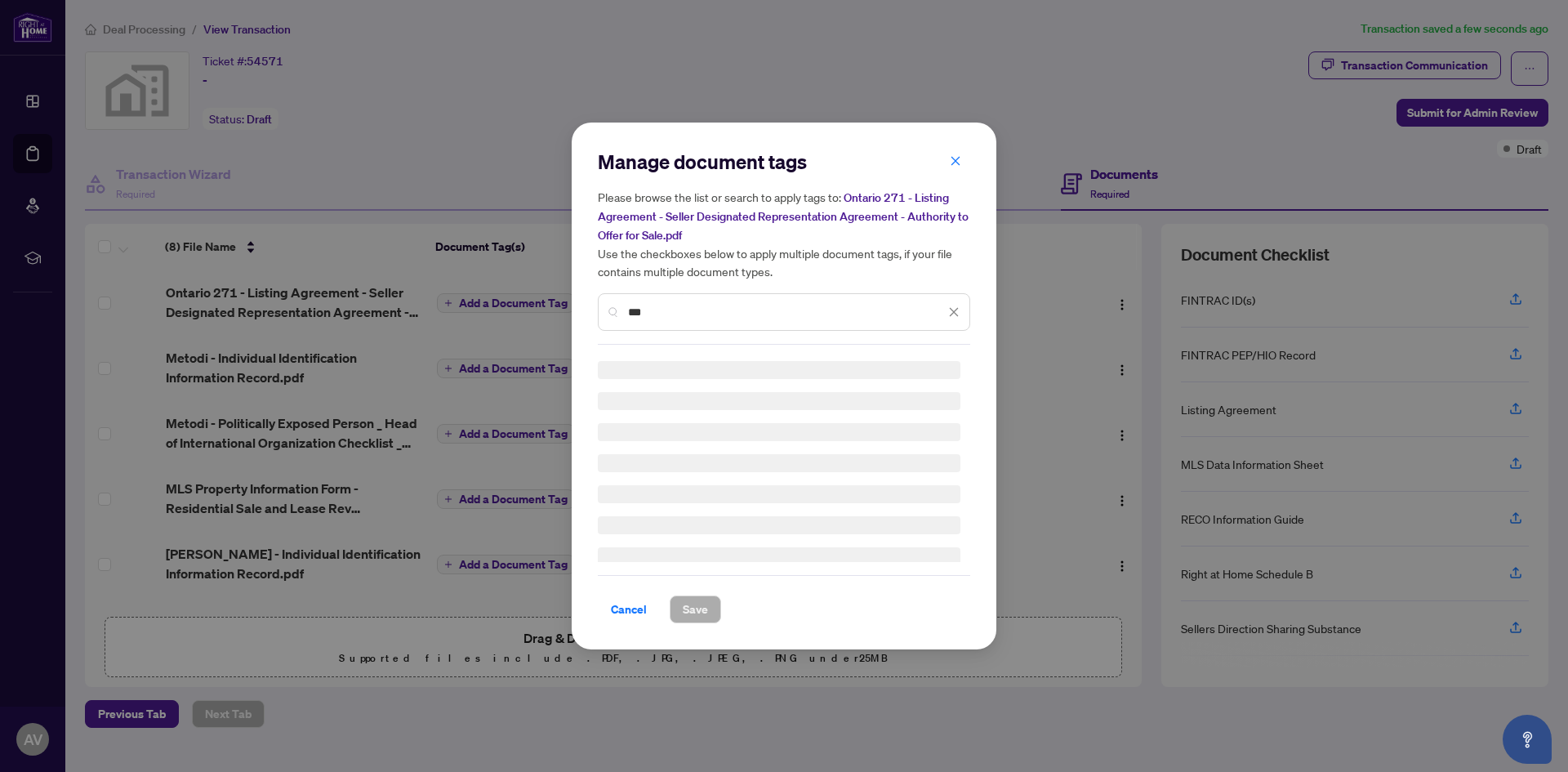
scroll to position [0, 0]
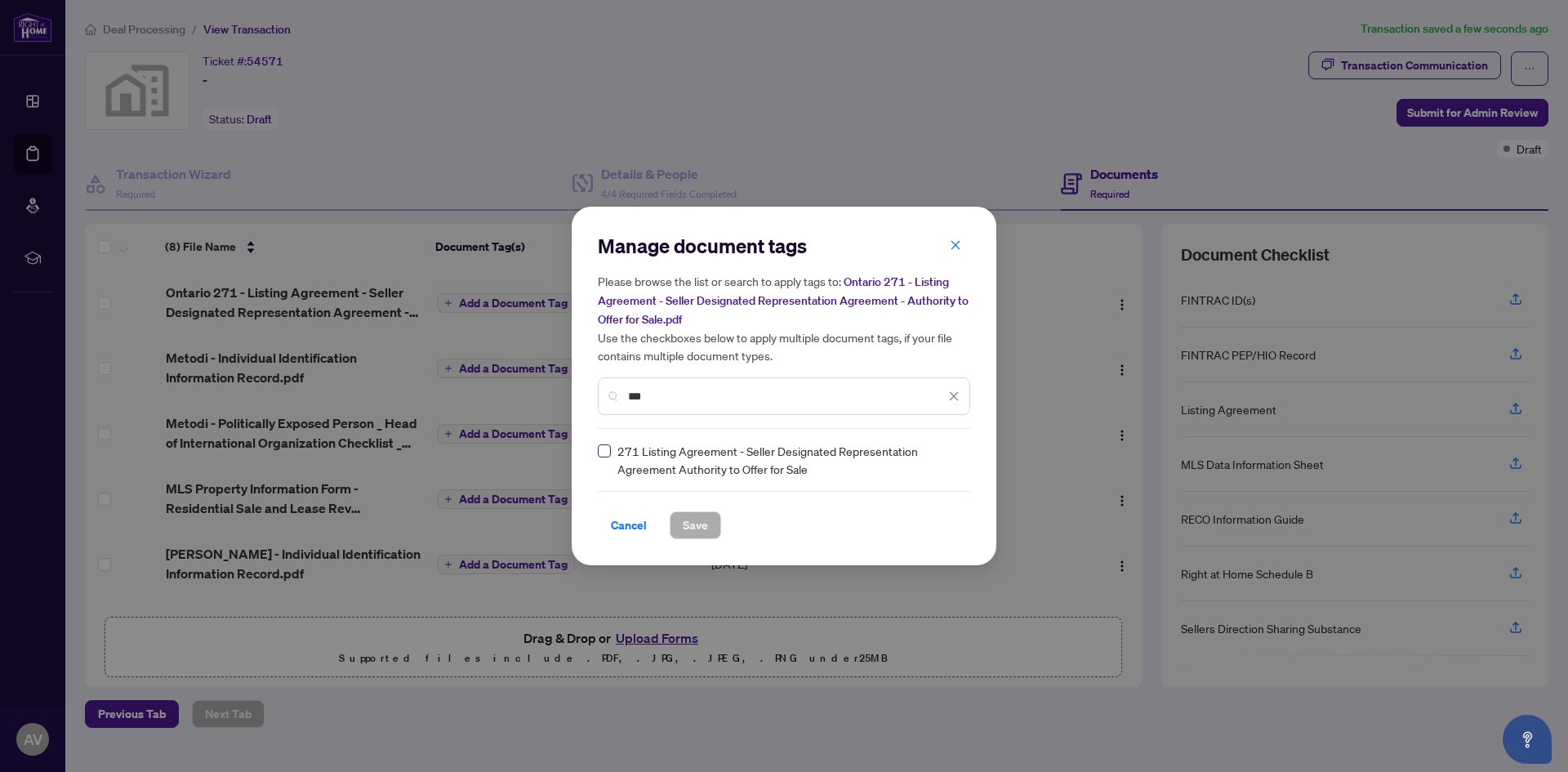
type input "***"
click at [698, 526] on span "Save" at bounding box center [695, 525] width 25 height 26
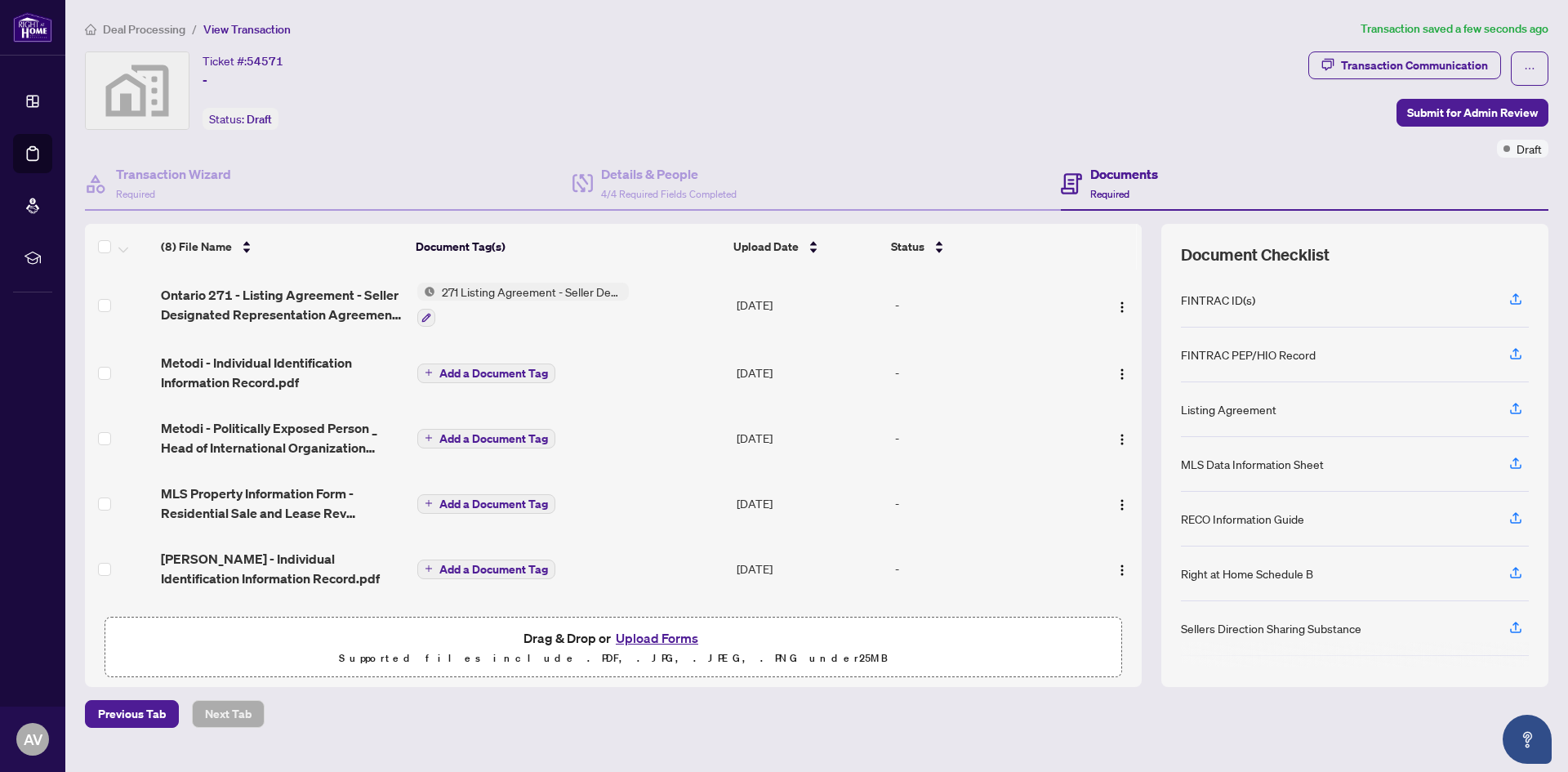
click at [475, 371] on span "Add a Document Tag" at bounding box center [493, 373] width 109 height 11
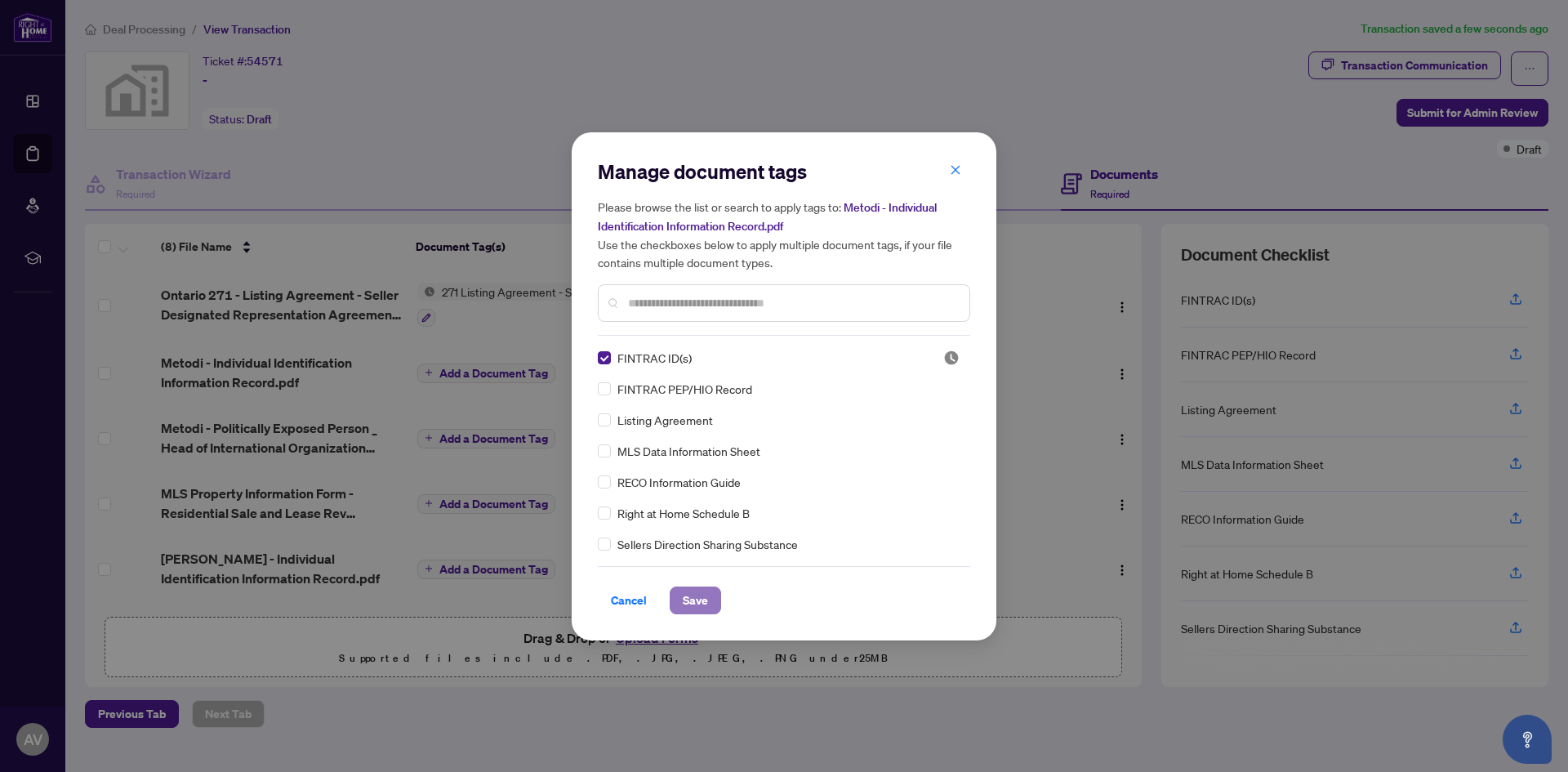
click at [689, 598] on span "Save" at bounding box center [695, 600] width 25 height 26
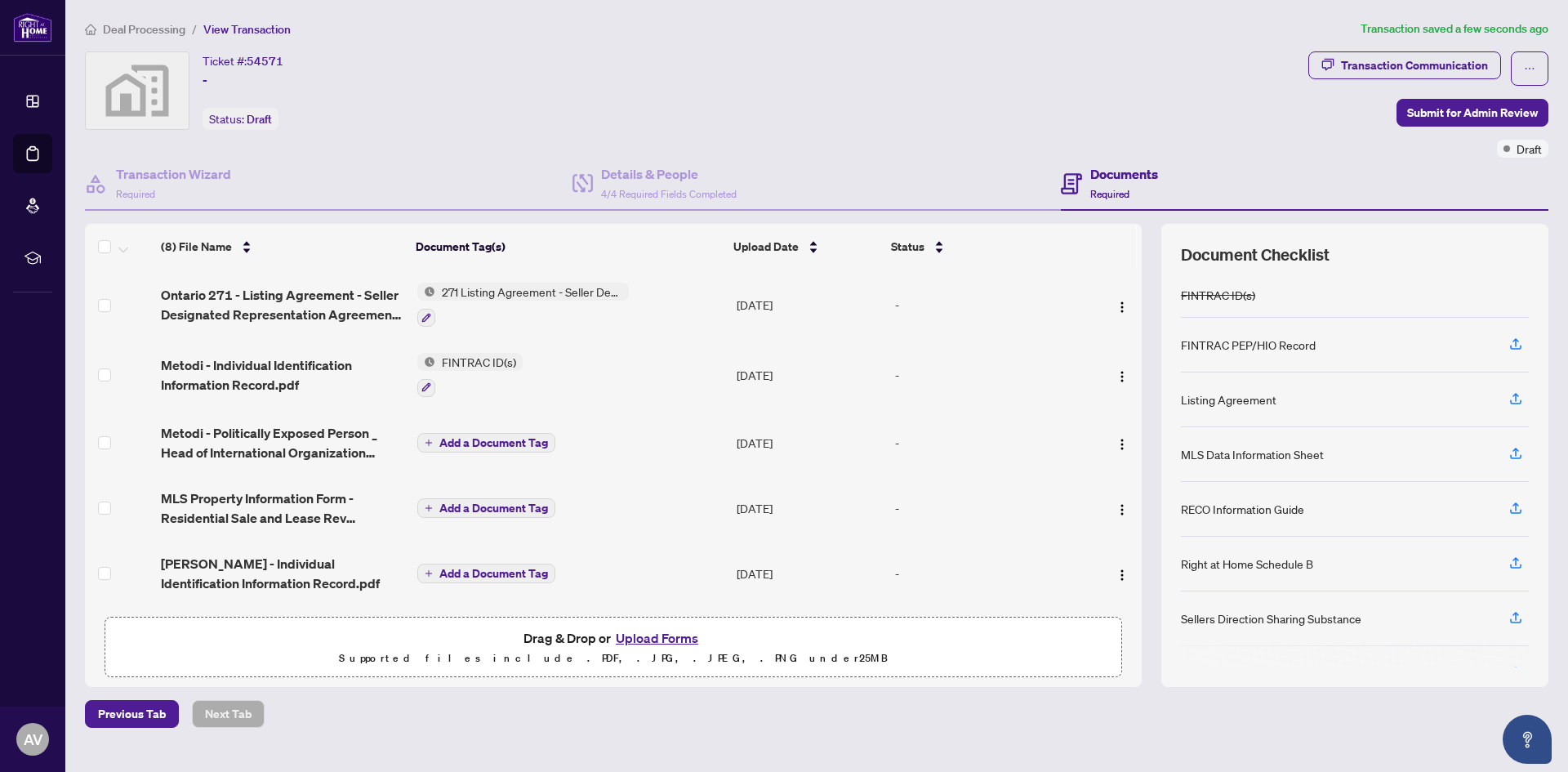
click at [459, 444] on span "Add a Document Tag" at bounding box center [493, 443] width 109 height 11
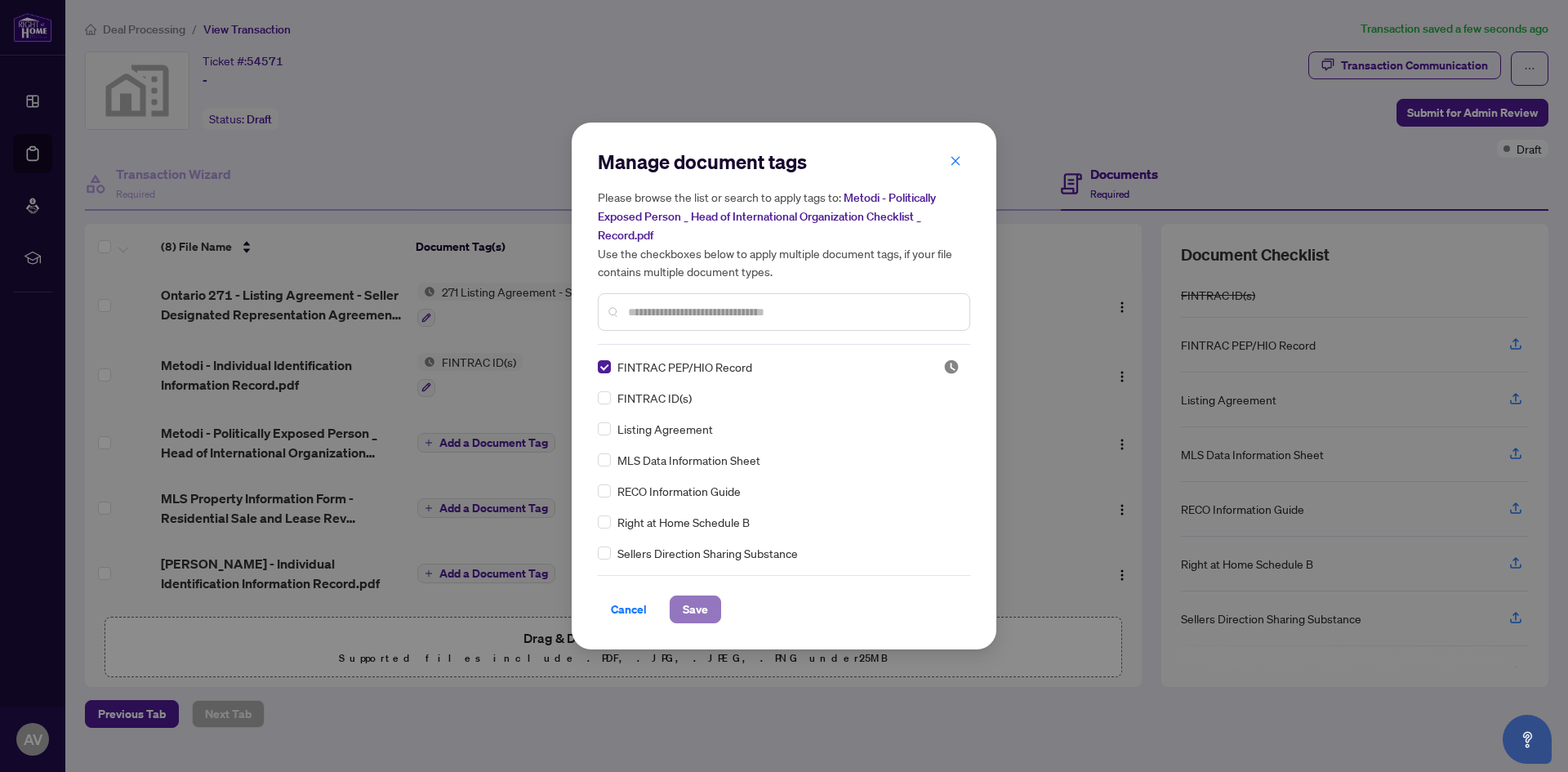
click at [699, 614] on span "Save" at bounding box center [695, 609] width 25 height 26
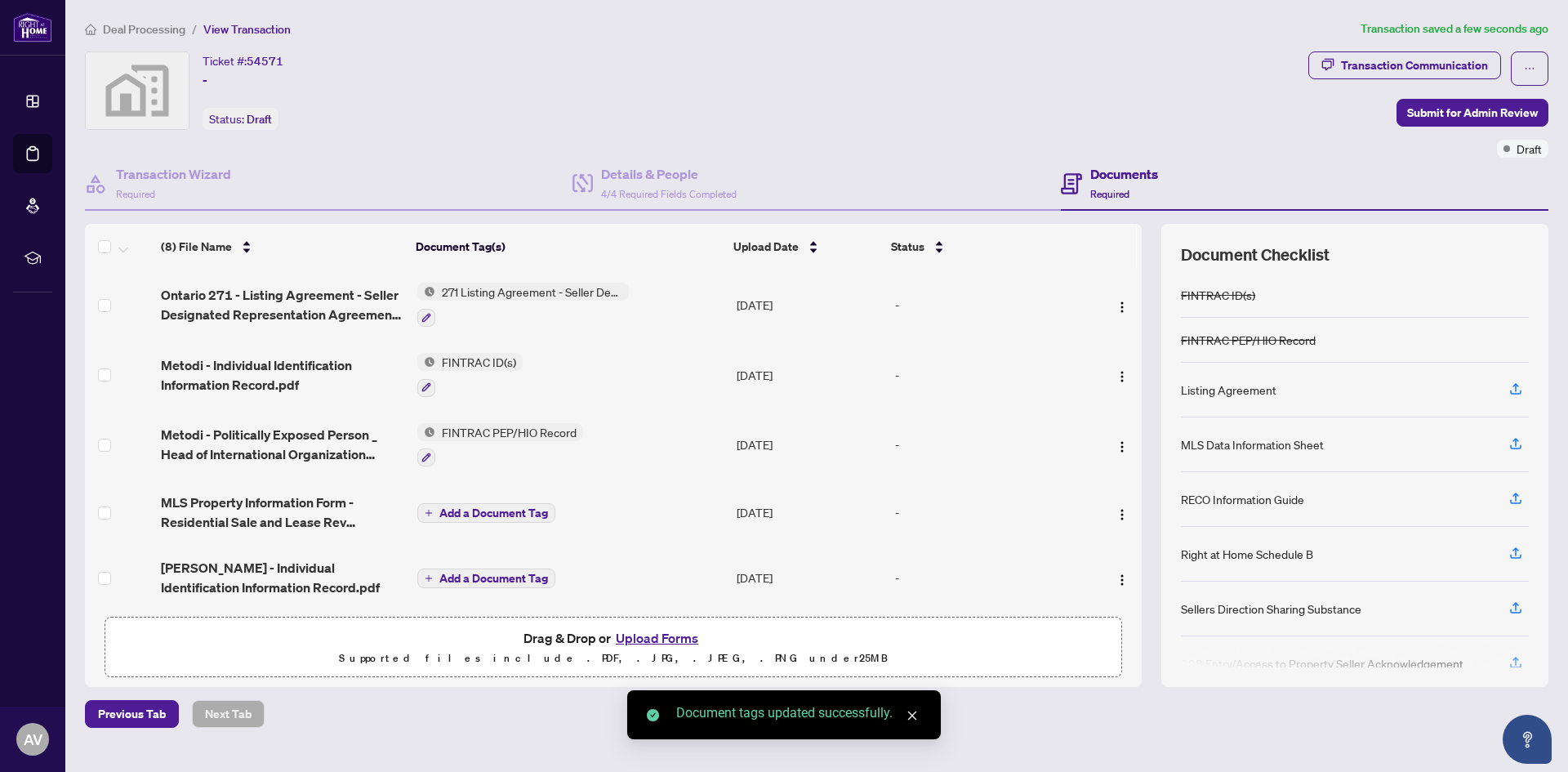
scroll to position [82, 0]
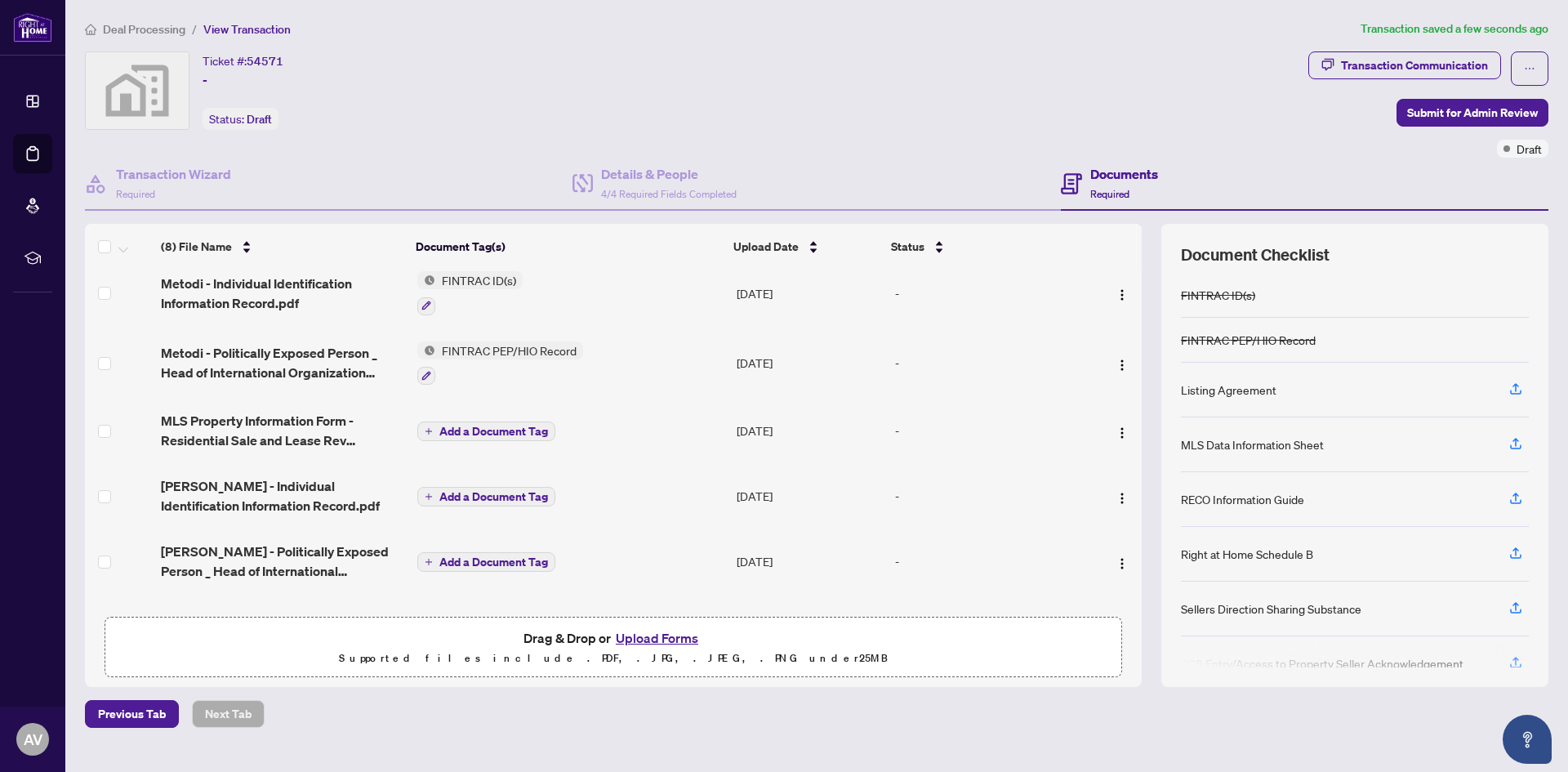
click at [478, 434] on span "Add a Document Tag" at bounding box center [493, 431] width 109 height 11
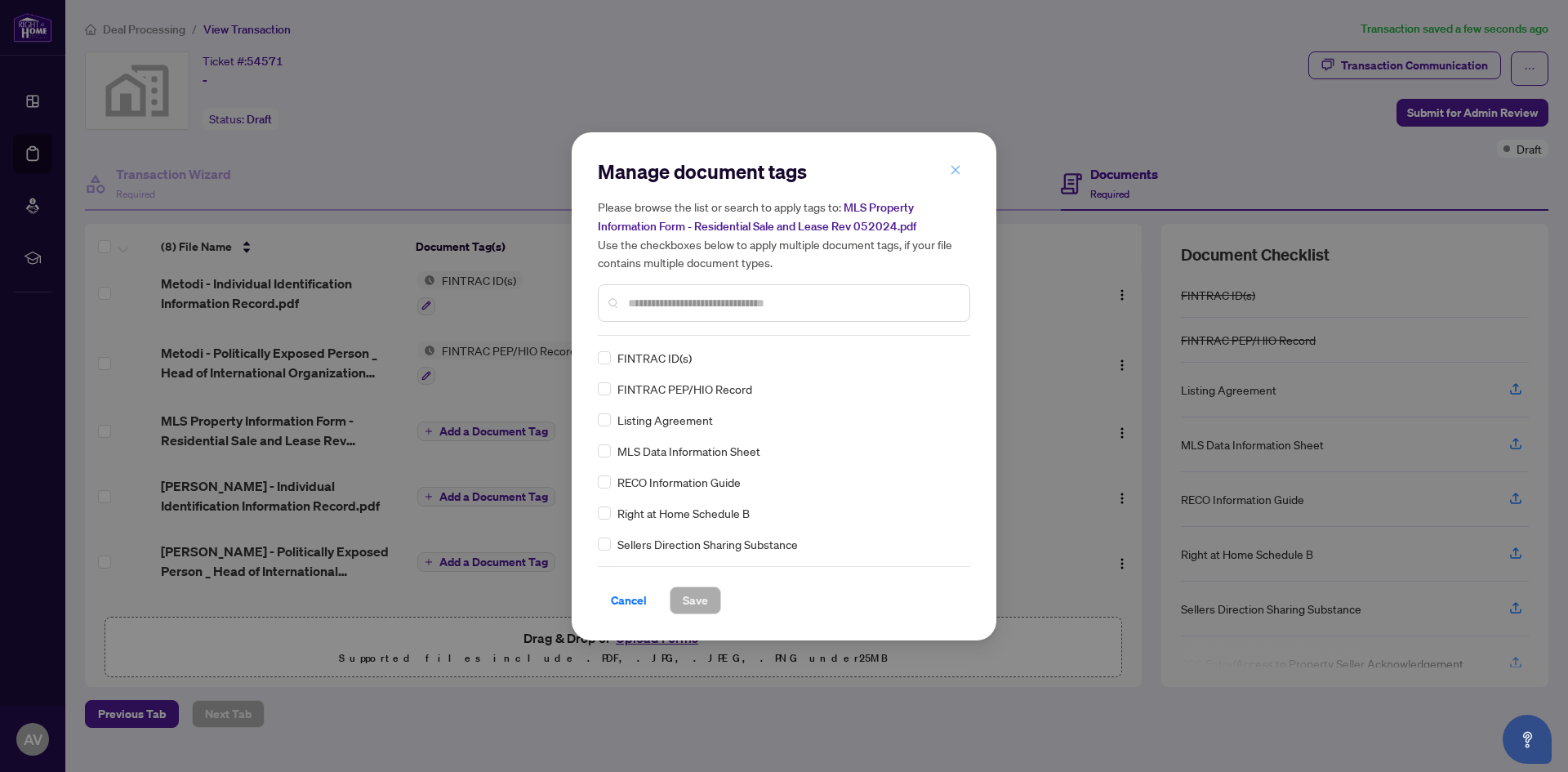
click at [950, 169] on icon "close" at bounding box center [956, 170] width 11 height 11
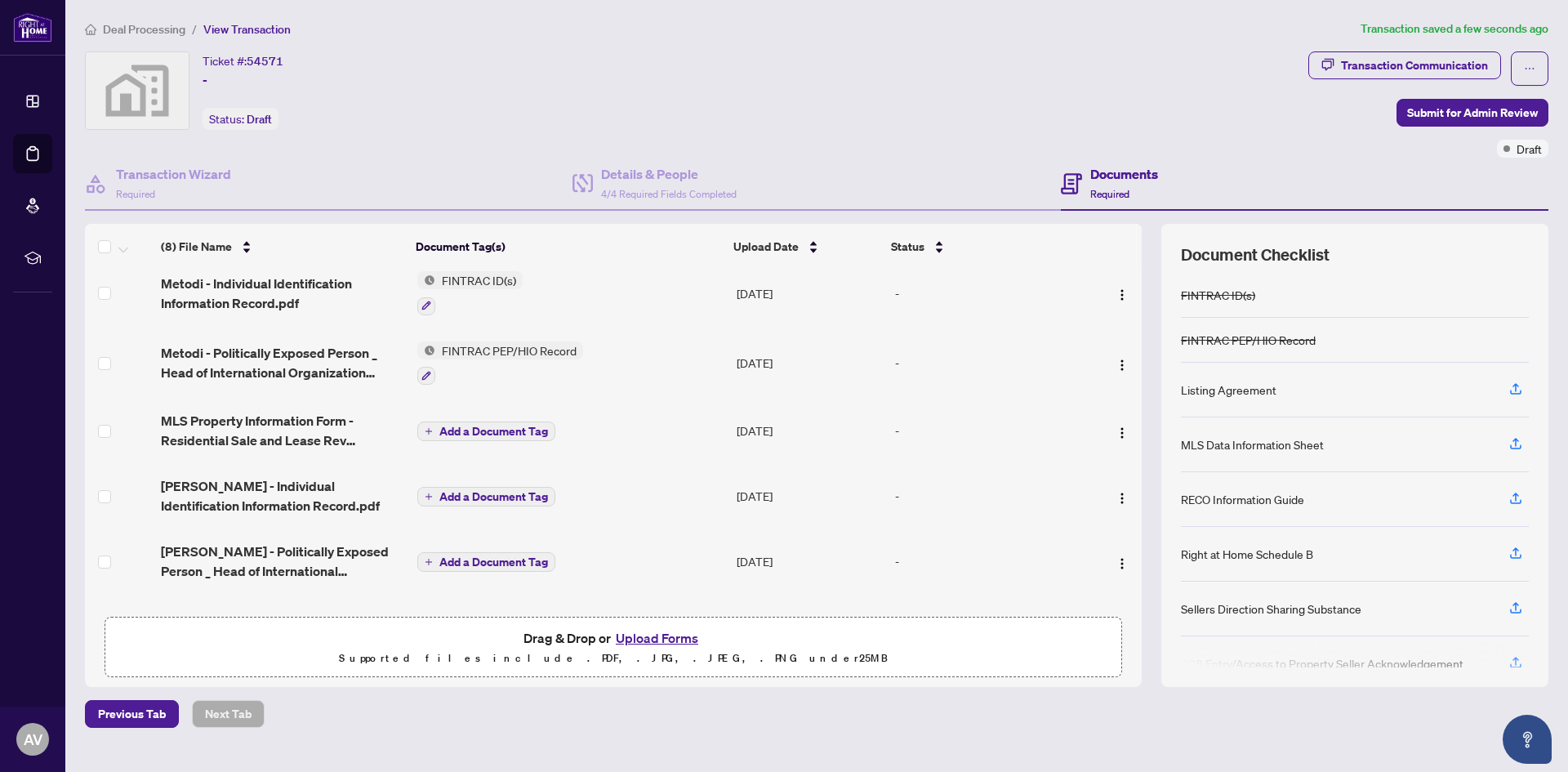
click at [504, 427] on span "Add a Document Tag" at bounding box center [493, 431] width 109 height 11
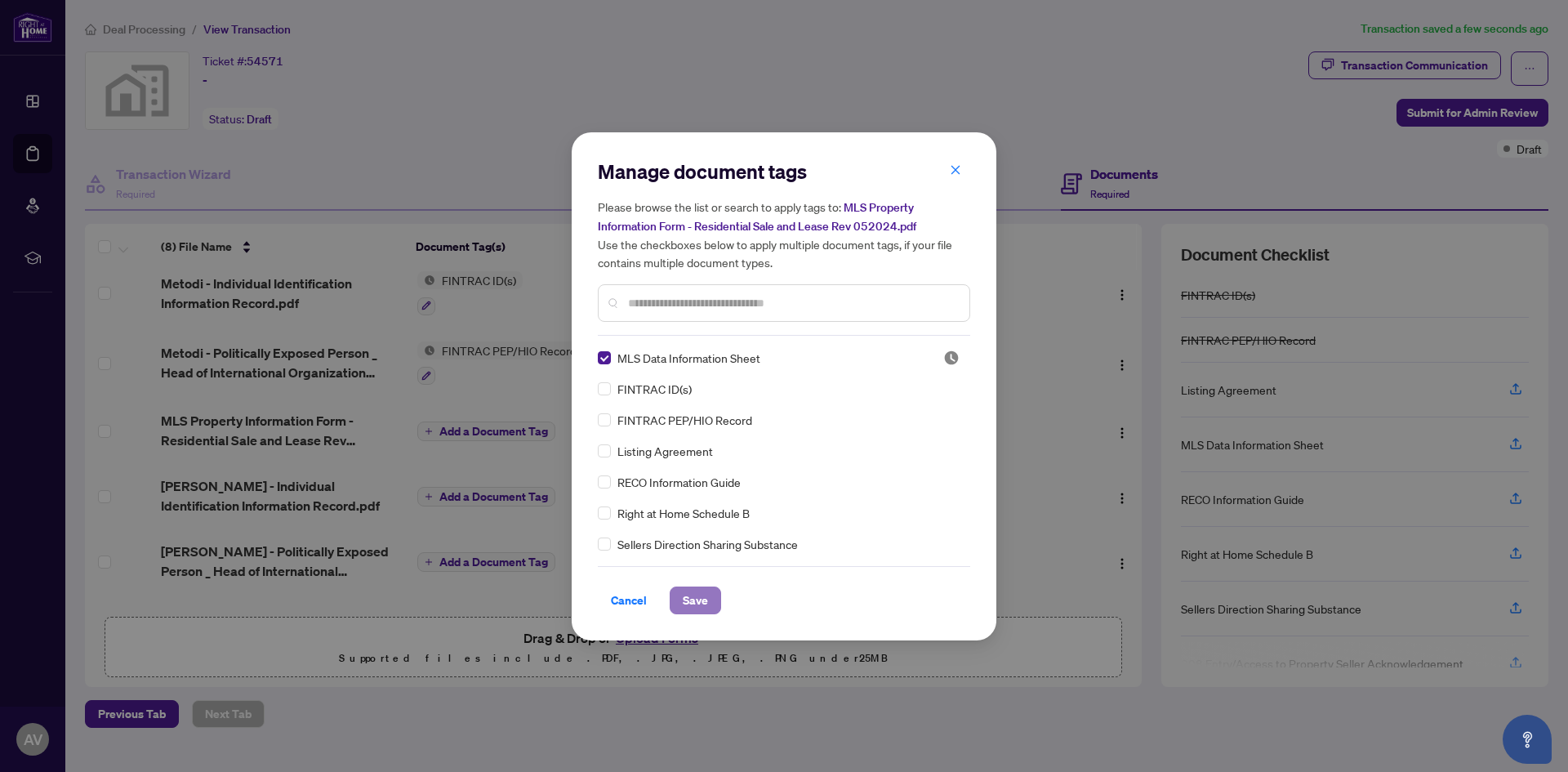
click at [696, 600] on span "Save" at bounding box center [695, 600] width 25 height 26
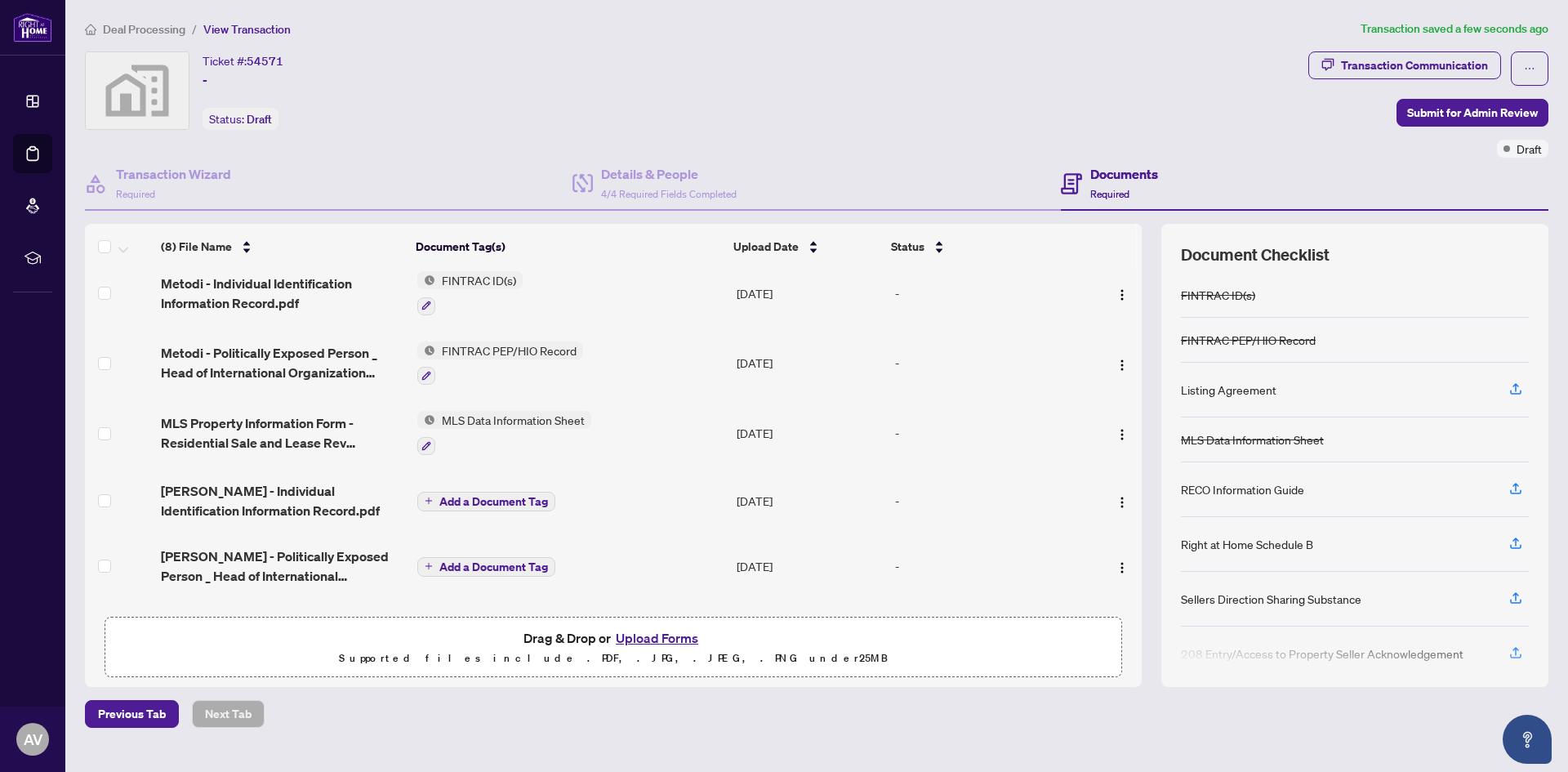
click at [474, 500] on span "Add a Document Tag" at bounding box center [493, 501] width 109 height 11
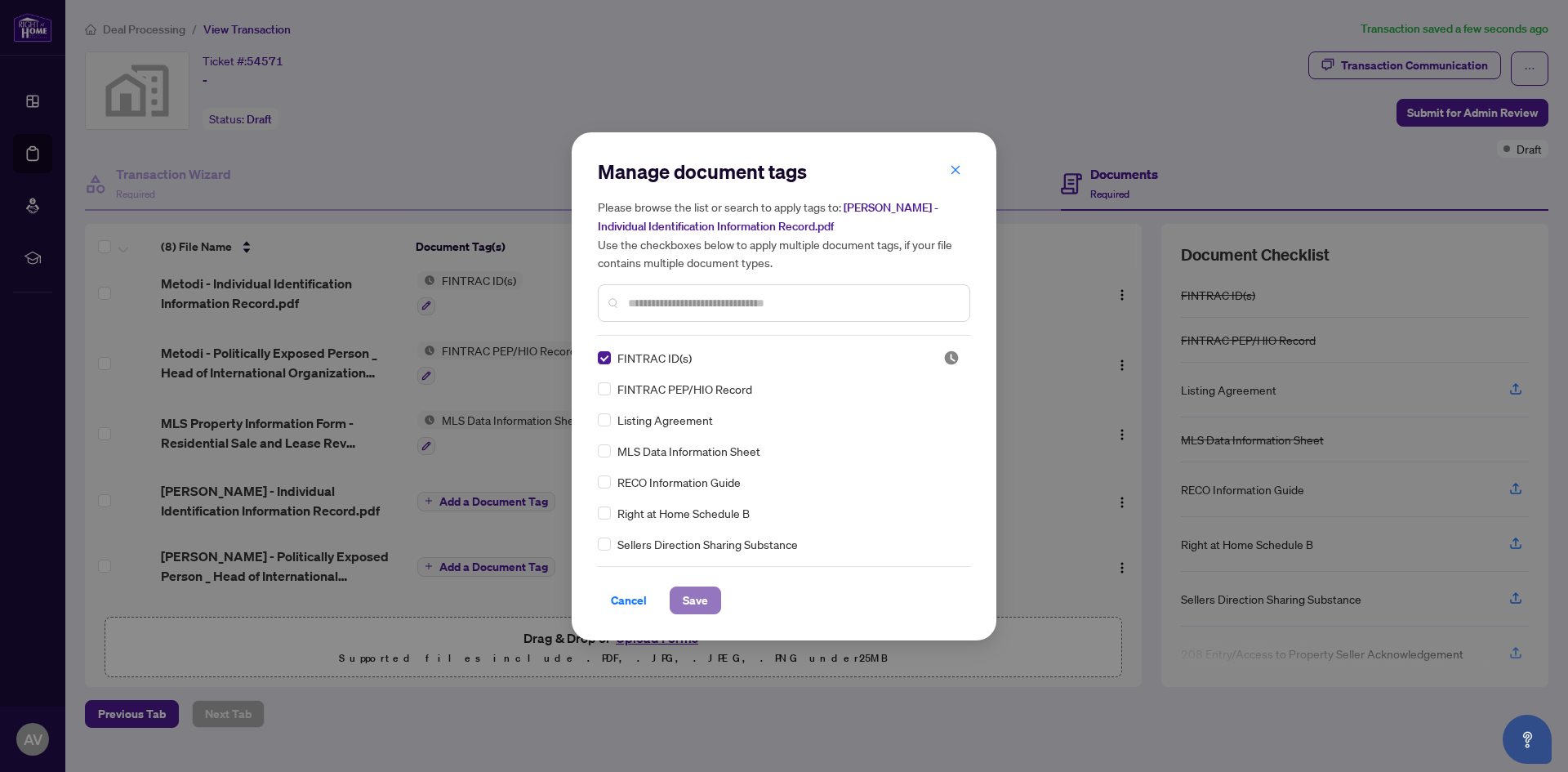
click at [694, 602] on span "Save" at bounding box center [695, 600] width 25 height 26
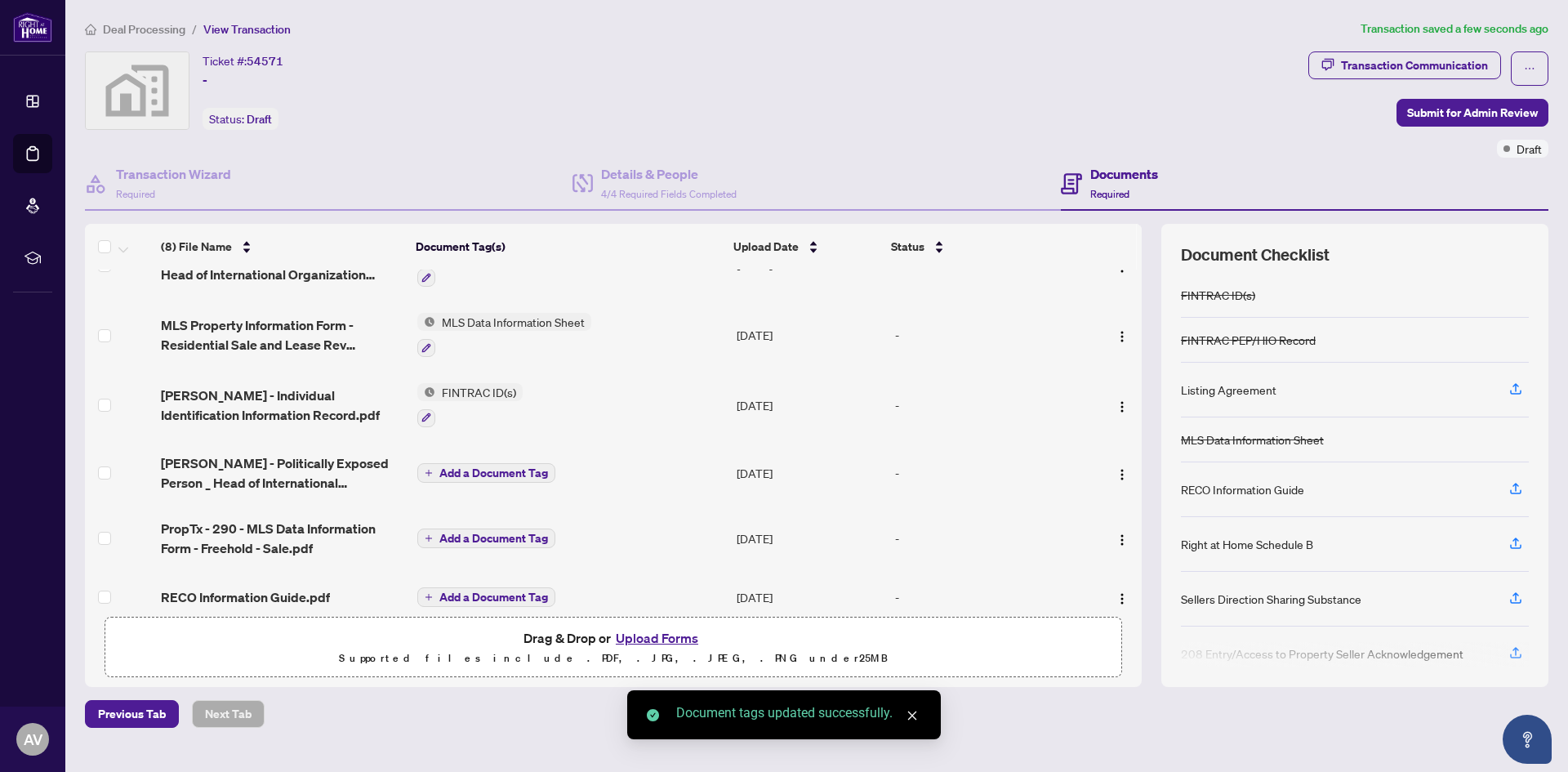
scroll to position [197, 0]
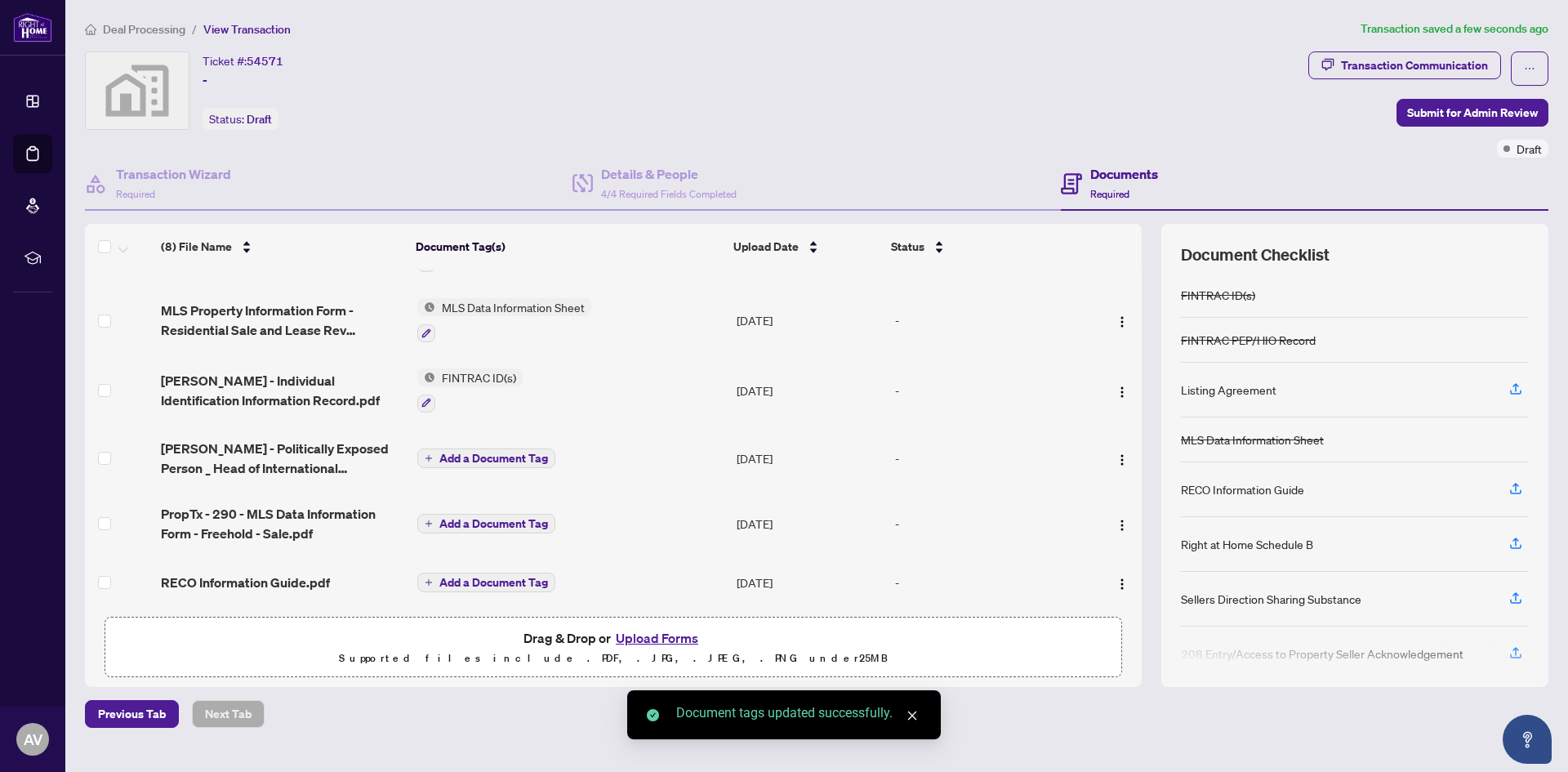
click at [494, 452] on span "Add a Document Tag" at bounding box center [493, 457] width 109 height 11
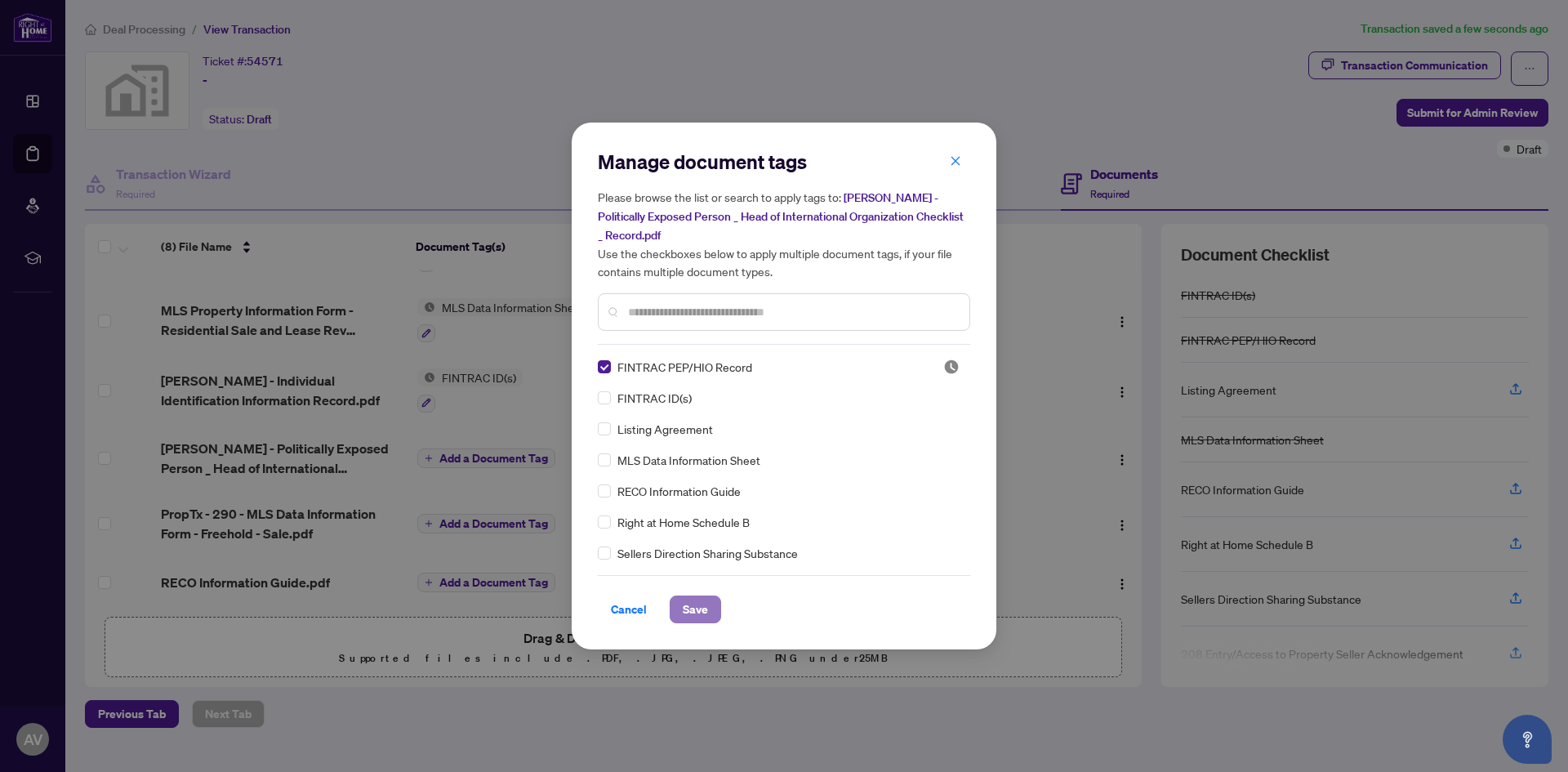
click at [695, 602] on span "Save" at bounding box center [695, 609] width 25 height 26
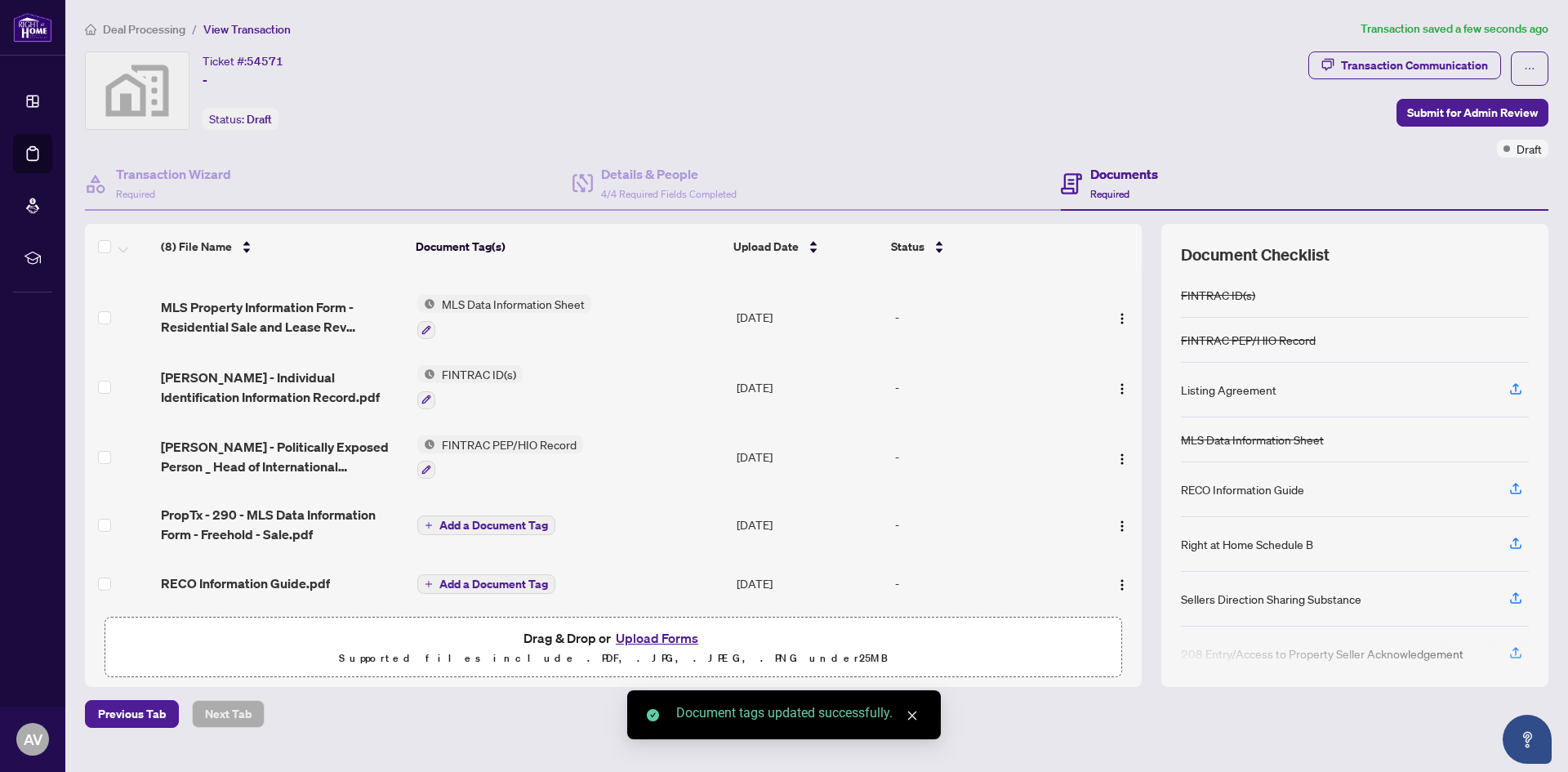
scroll to position [203, 0]
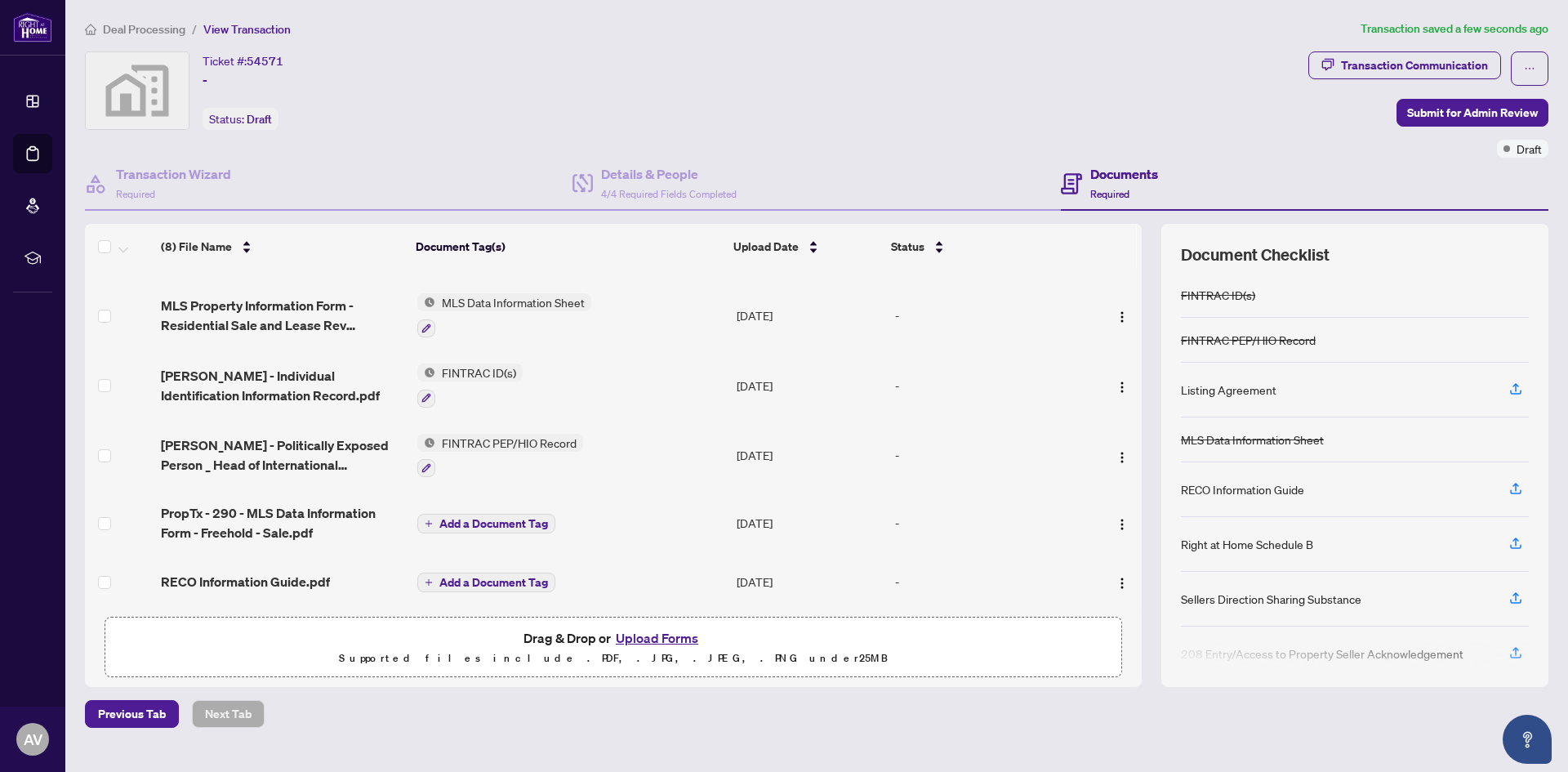
click at [488, 517] on span "Add a Document Tag" at bounding box center [493, 523] width 109 height 11
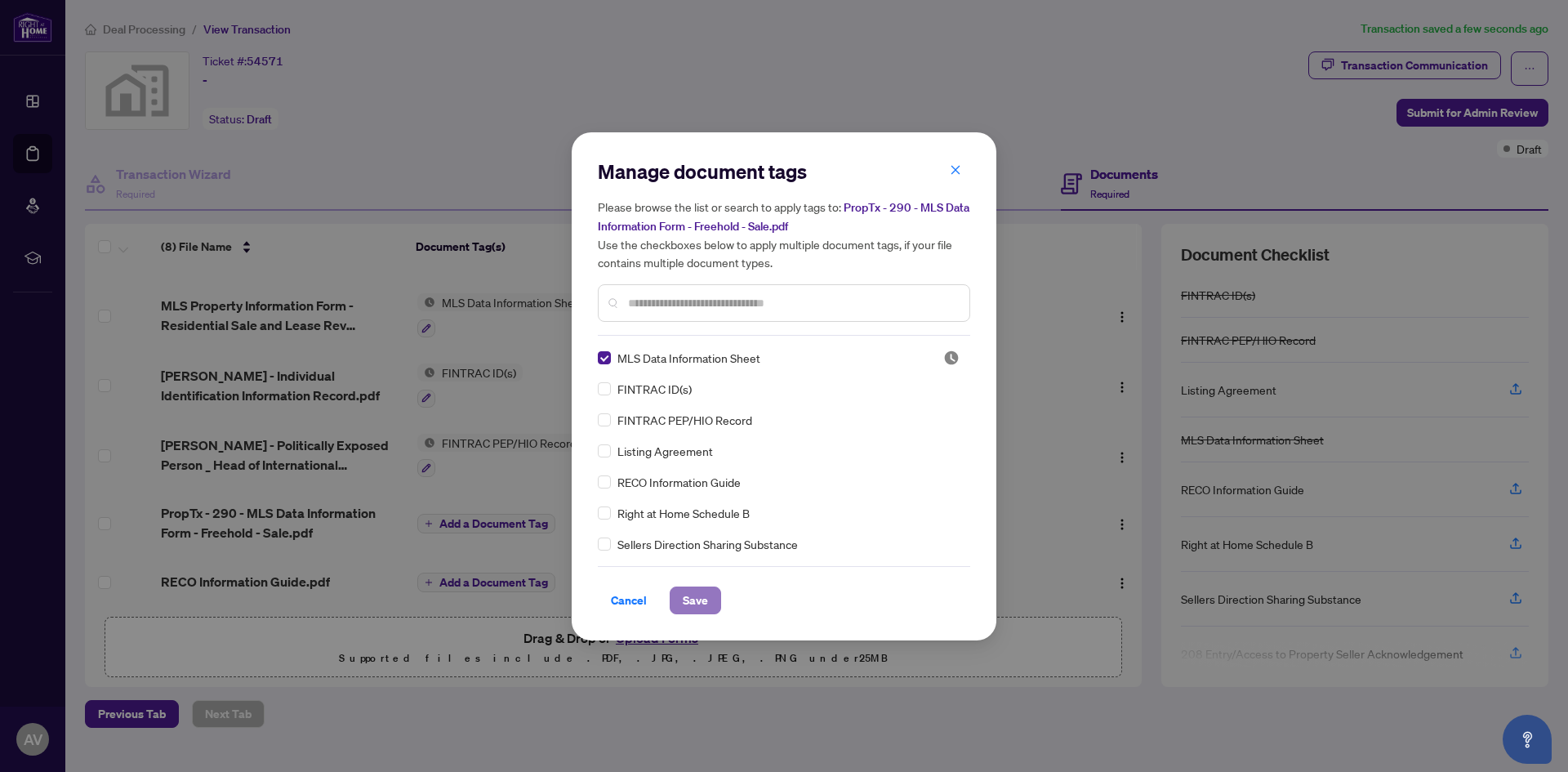
click at [686, 600] on span "Save" at bounding box center [695, 600] width 25 height 26
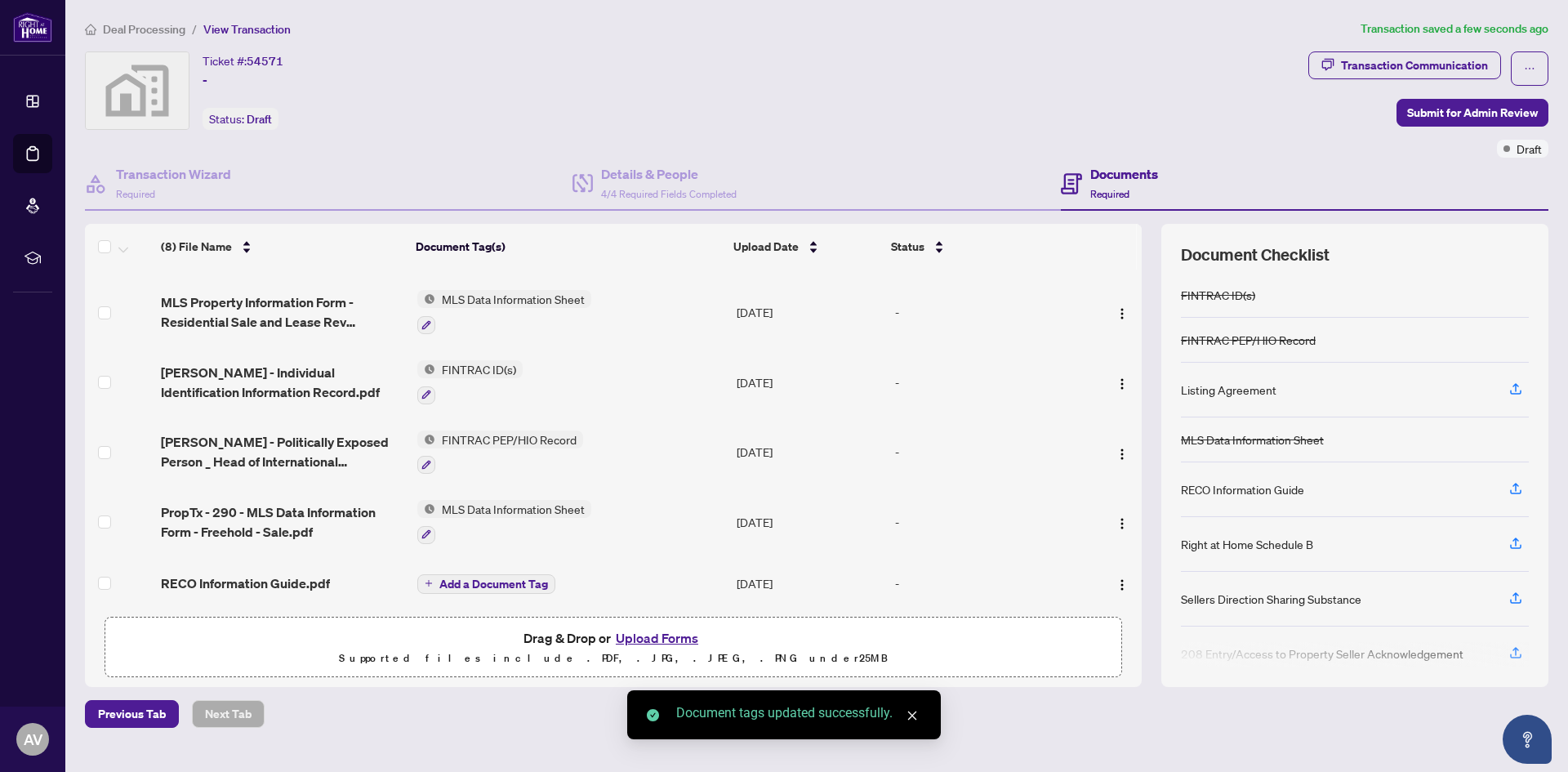
click at [487, 585] on span "Add a Document Tag" at bounding box center [493, 584] width 109 height 11
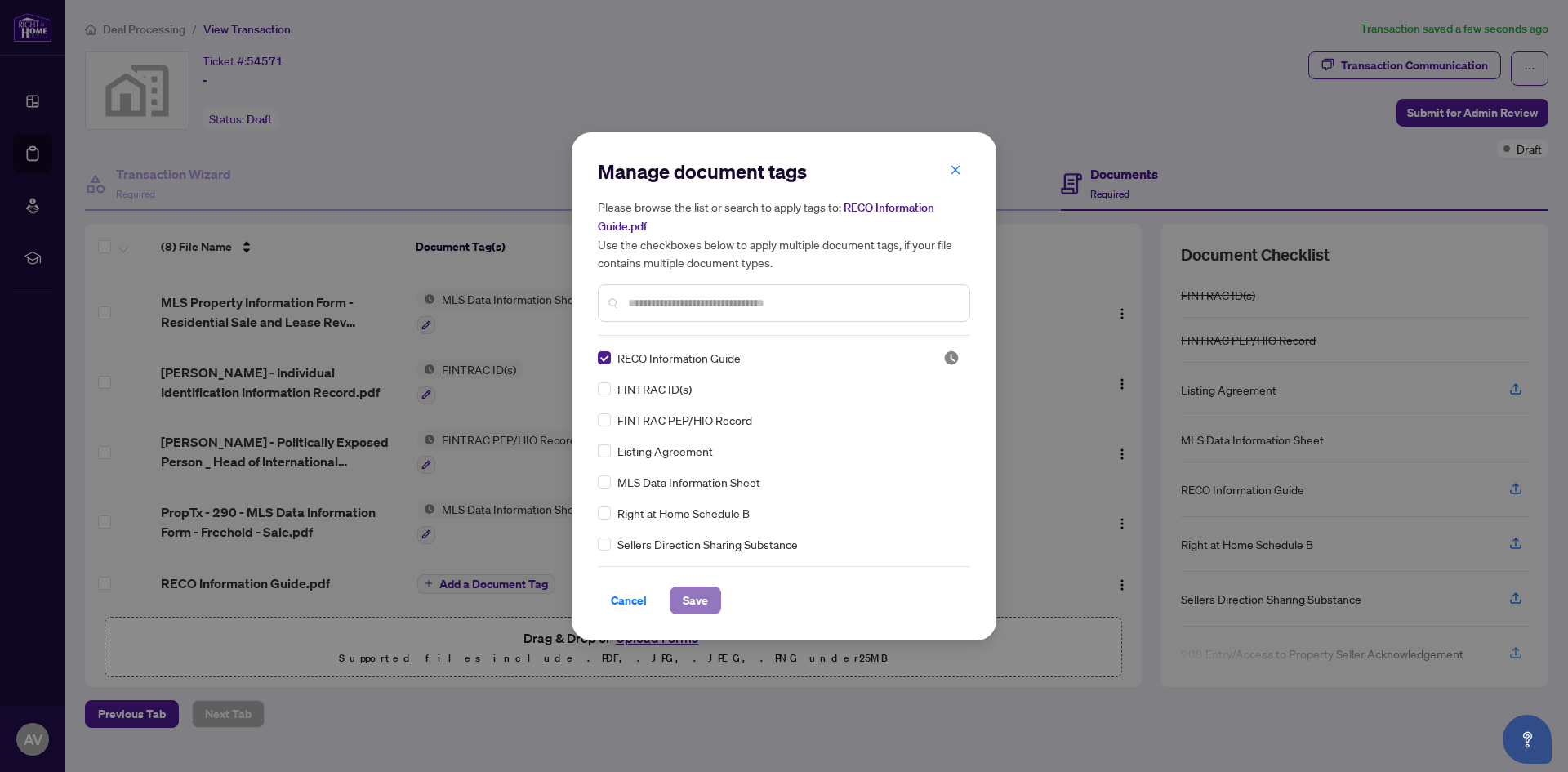
click at [688, 598] on span "Save" at bounding box center [695, 600] width 25 height 26
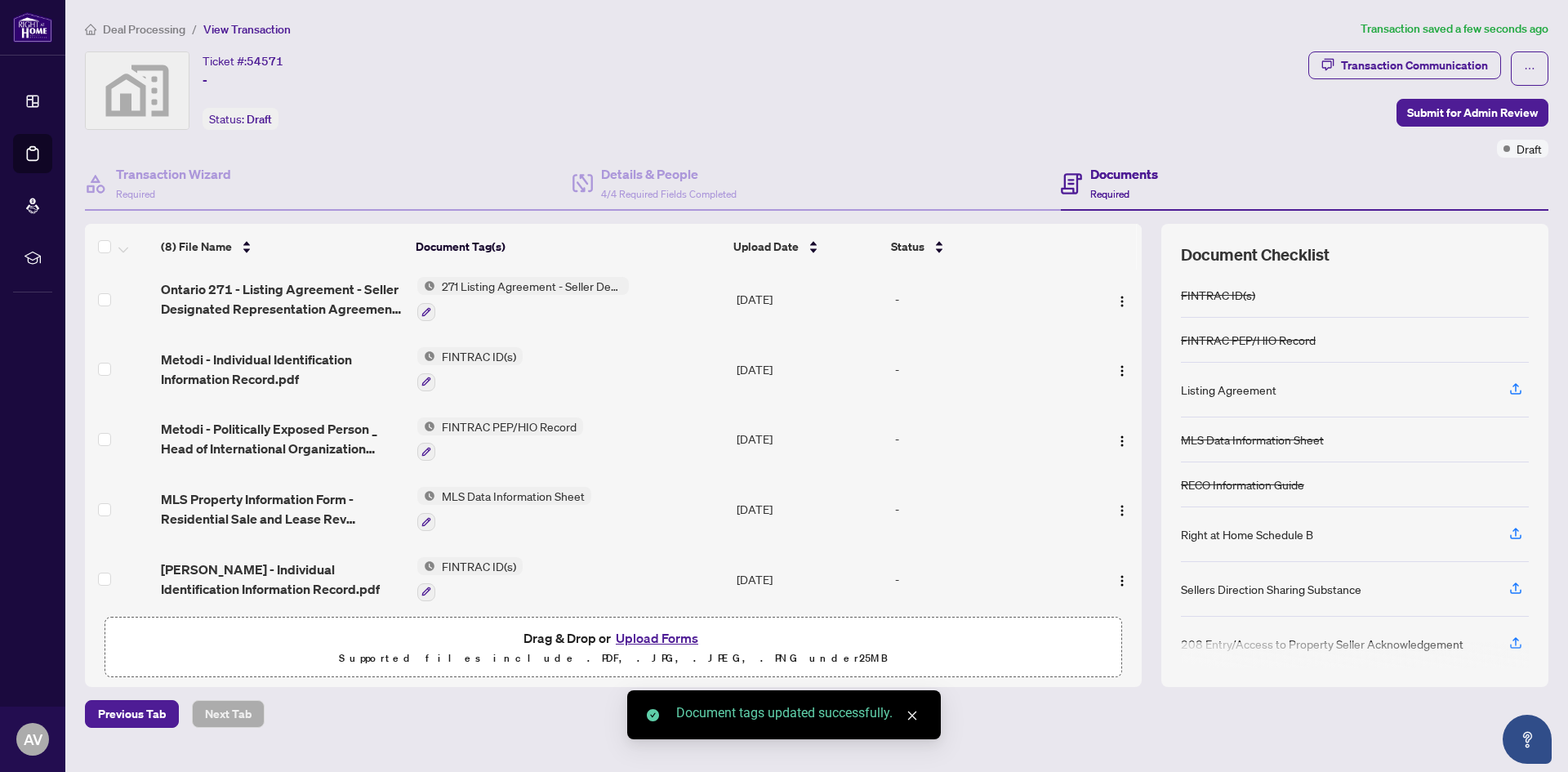
scroll to position [0, 0]
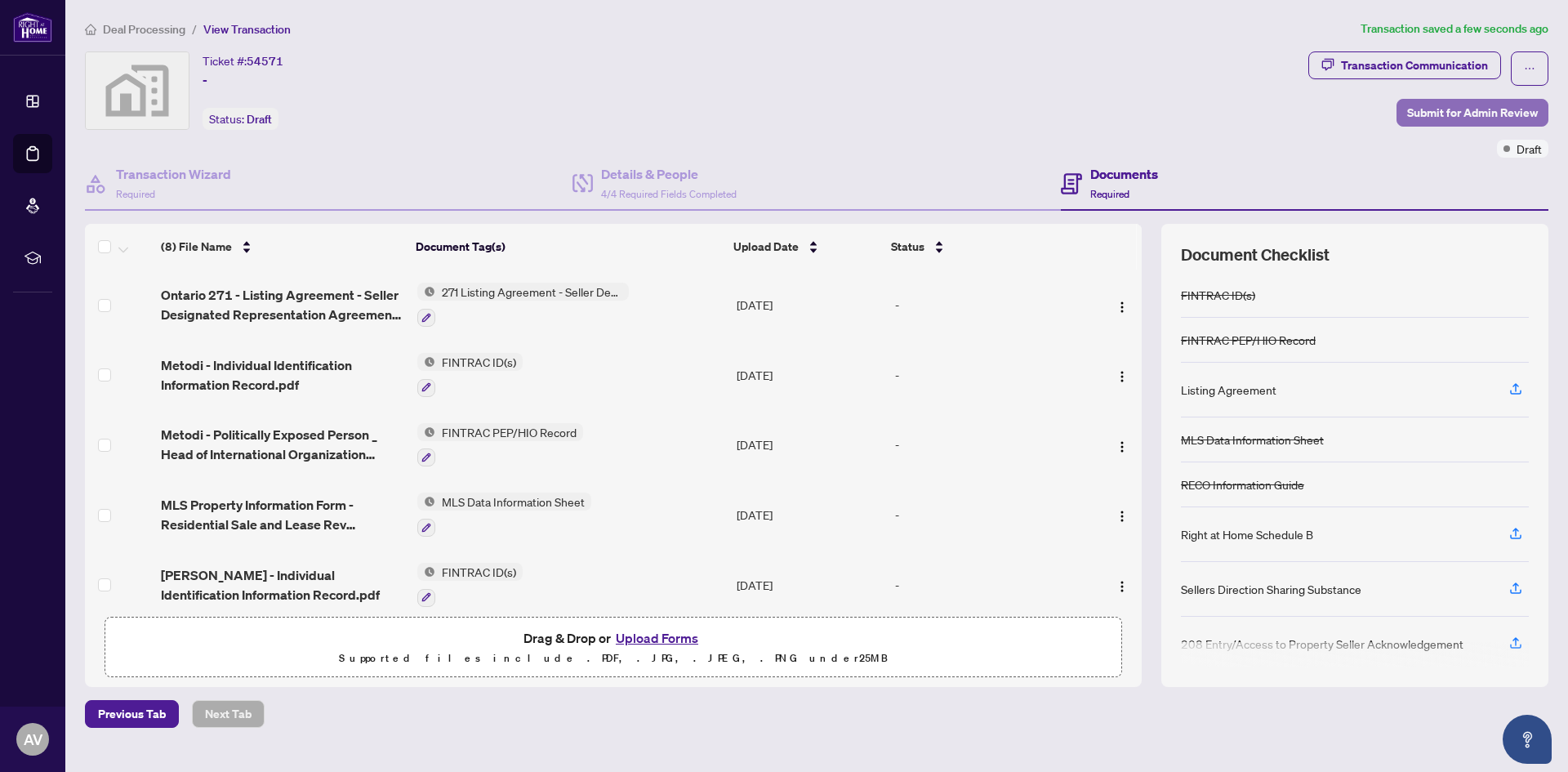
click at [1445, 108] on span "Submit for Admin Review" at bounding box center [1472, 113] width 131 height 26
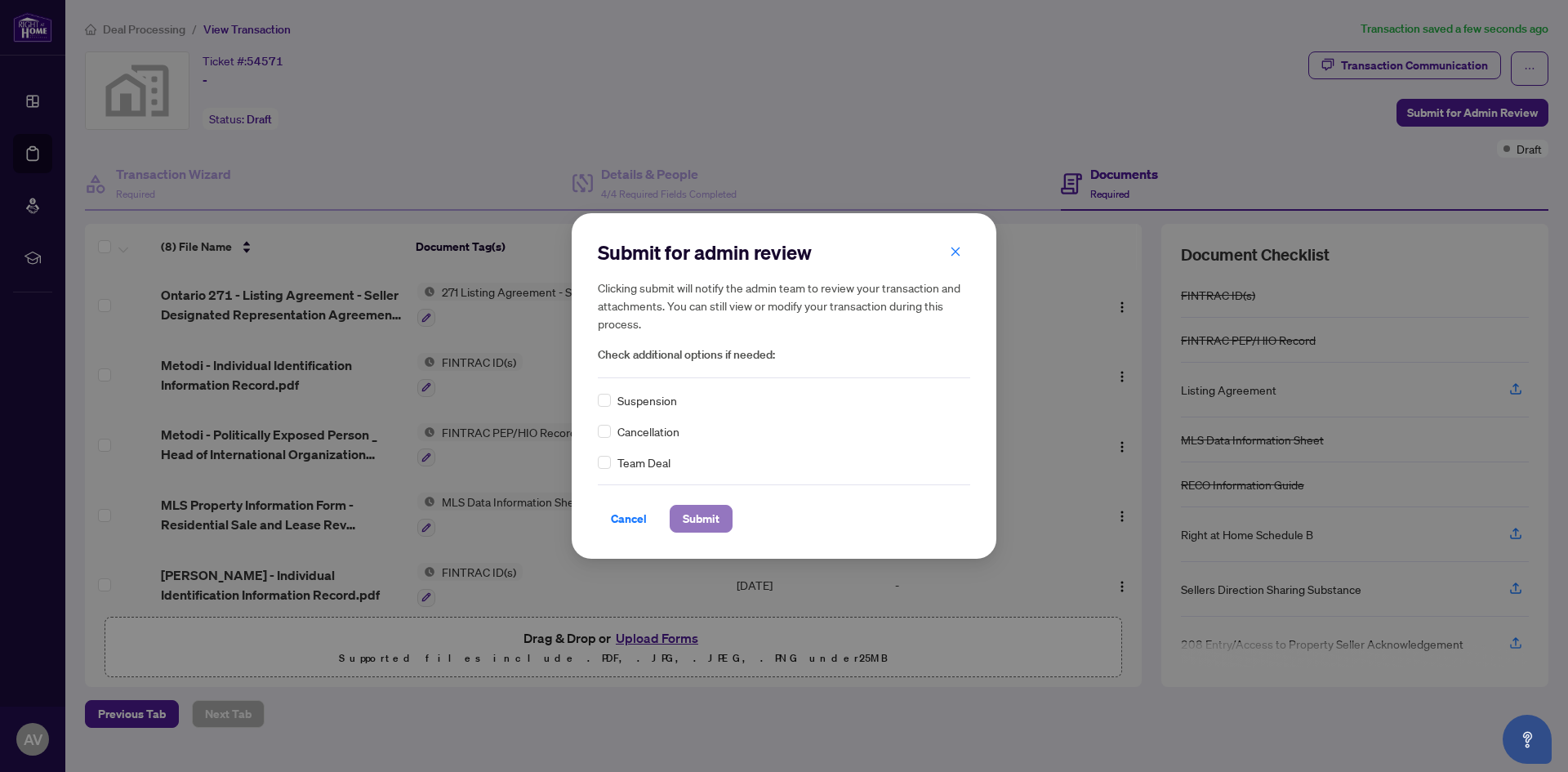
click at [709, 517] on span "Submit" at bounding box center [701, 518] width 37 height 26
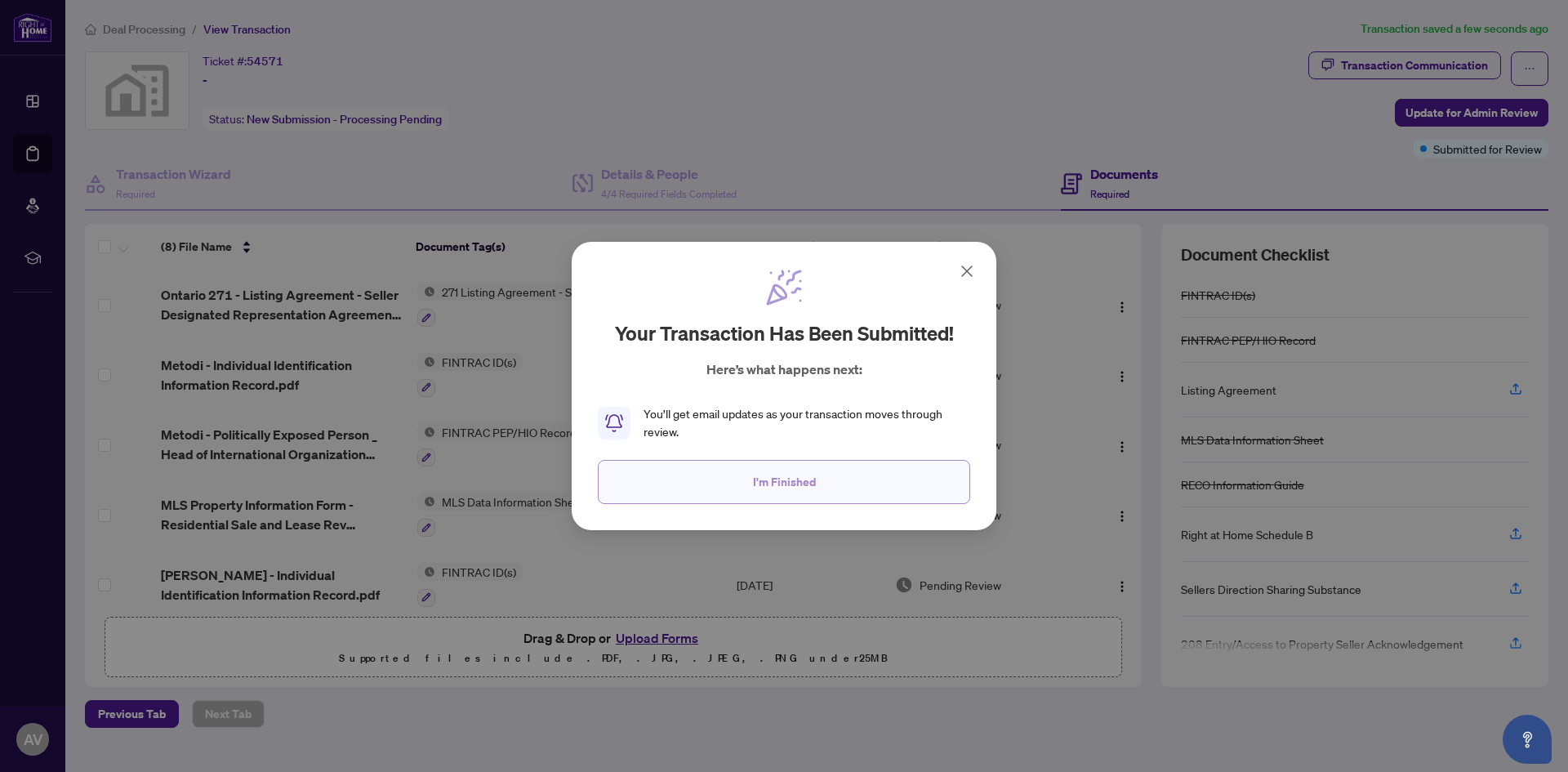
click at [801, 481] on span "I'm Finished" at bounding box center [784, 481] width 63 height 26
